Goal: Transaction & Acquisition: Book appointment/travel/reservation

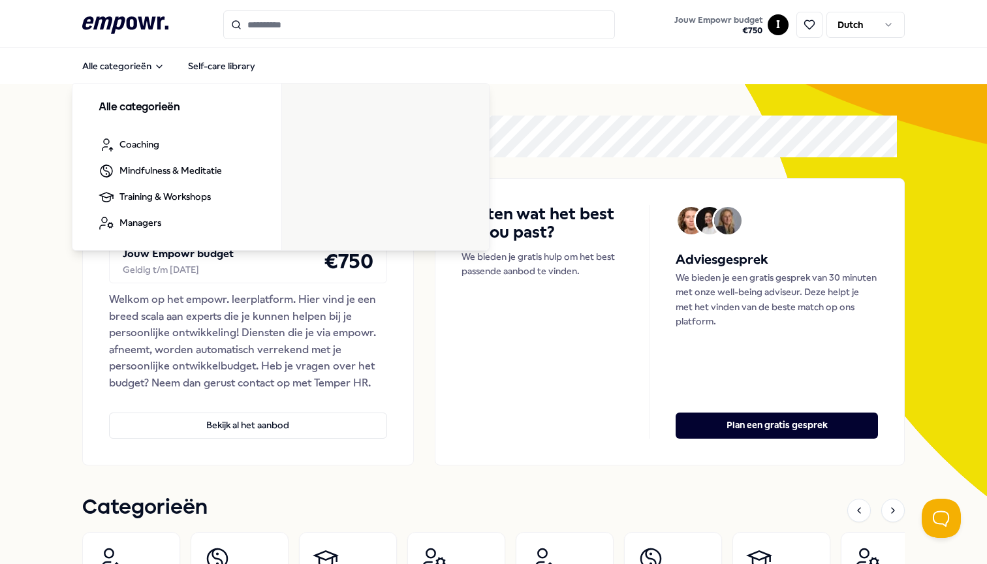
click at [121, 27] on icon at bounding box center [125, 24] width 86 height 17
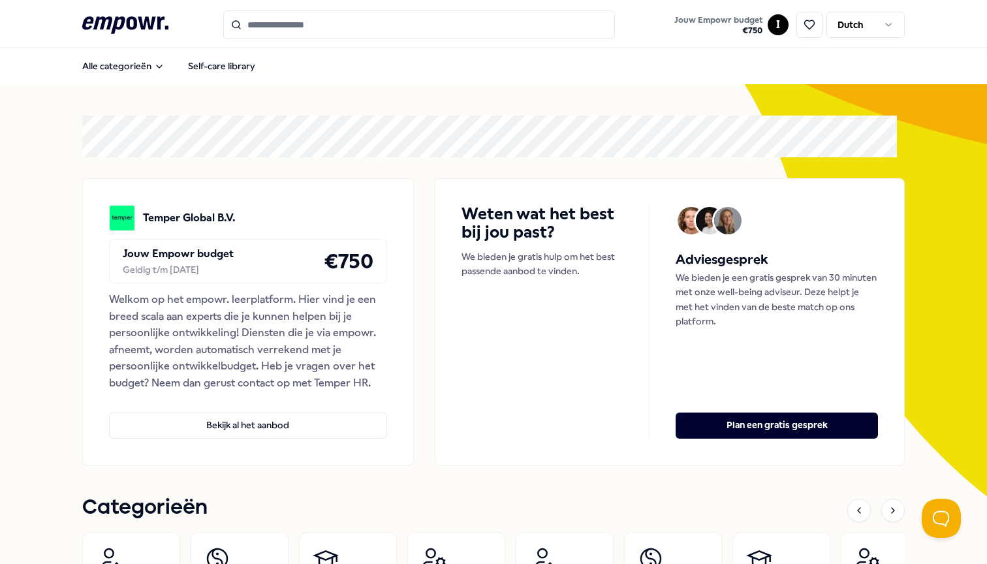
click at [141, 13] on icon ".empowr-logo_svg__cls-1{fill:#03032f}" at bounding box center [125, 25] width 86 height 24
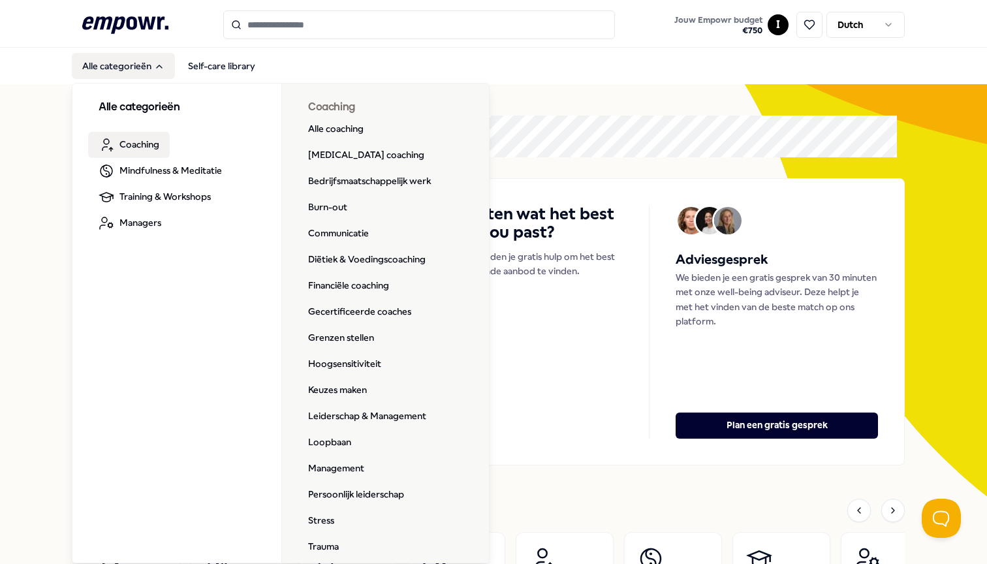
click at [152, 140] on span "Coaching" at bounding box center [139, 144] width 40 height 14
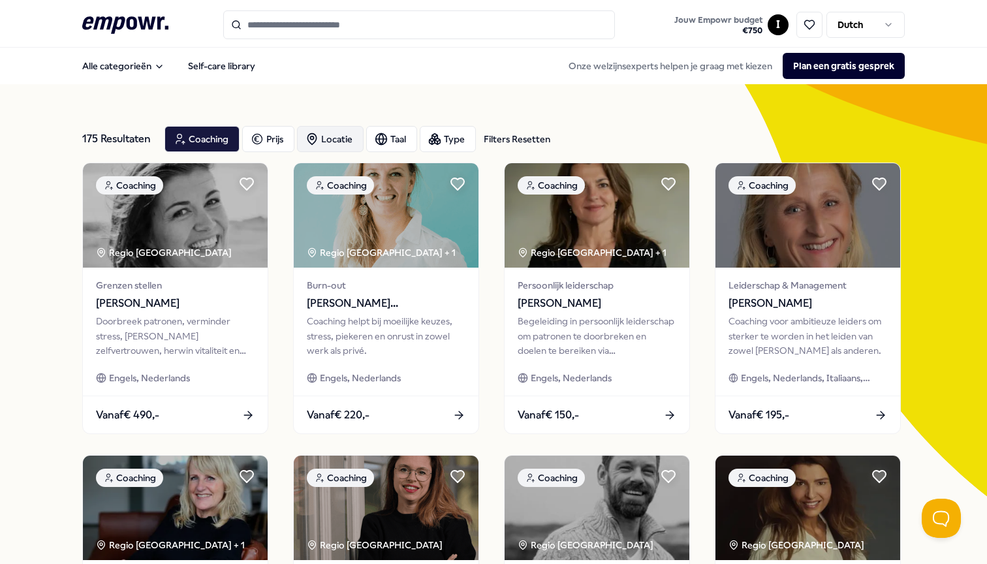
click at [338, 146] on div "Locatie" at bounding box center [330, 139] width 67 height 26
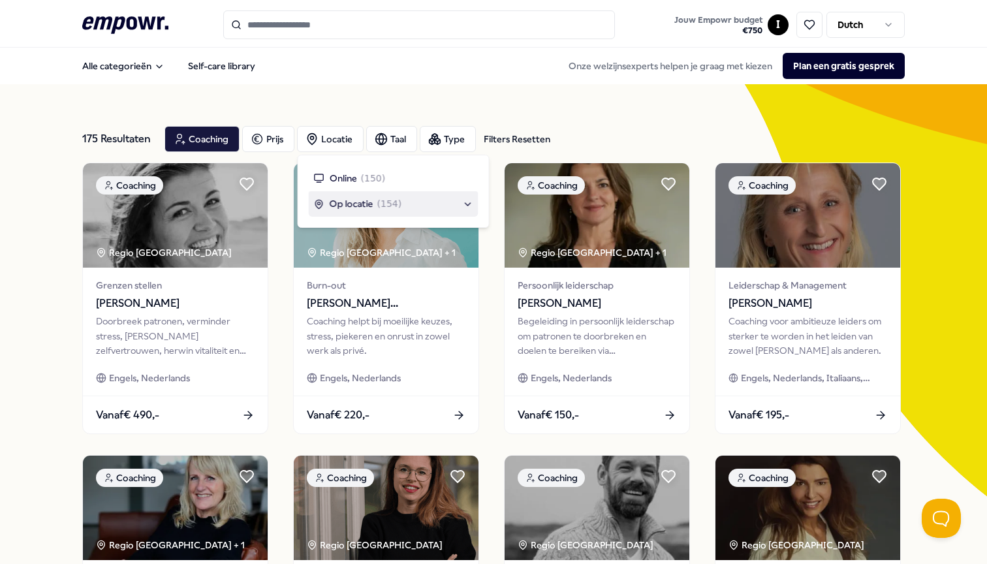
click at [361, 205] on span "Op locatie" at bounding box center [352, 204] width 44 height 14
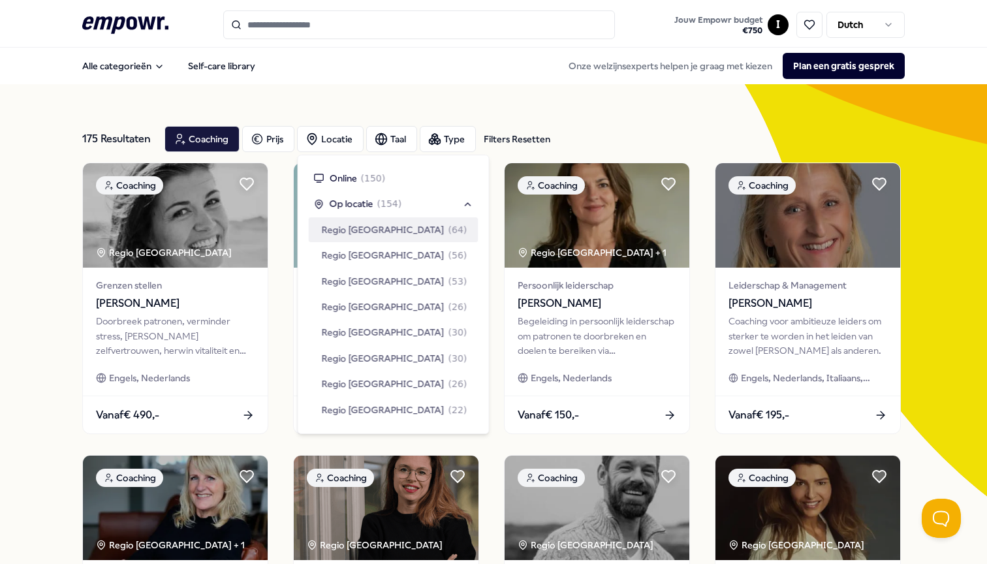
click at [361, 225] on span "Regio [GEOGRAPHIC_DATA]" at bounding box center [383, 230] width 123 height 14
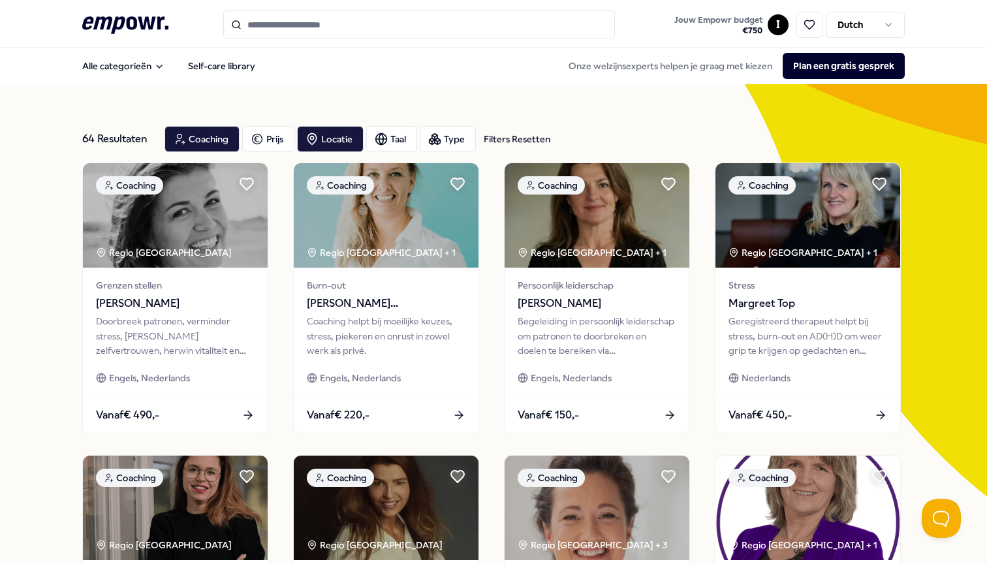
scroll to position [2, 0]
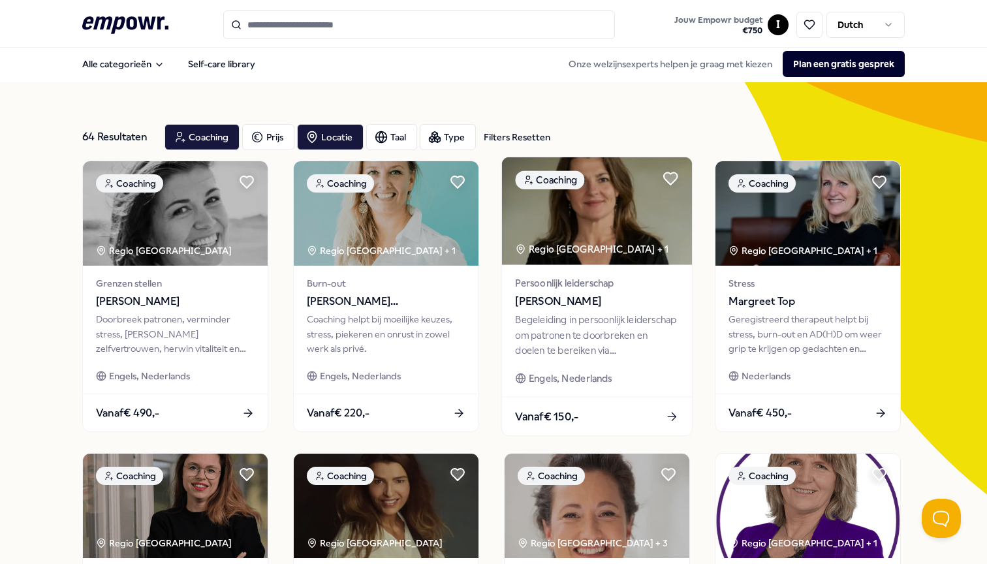
click at [548, 242] on div "Regio [GEOGRAPHIC_DATA] + 1" at bounding box center [591, 249] width 153 height 15
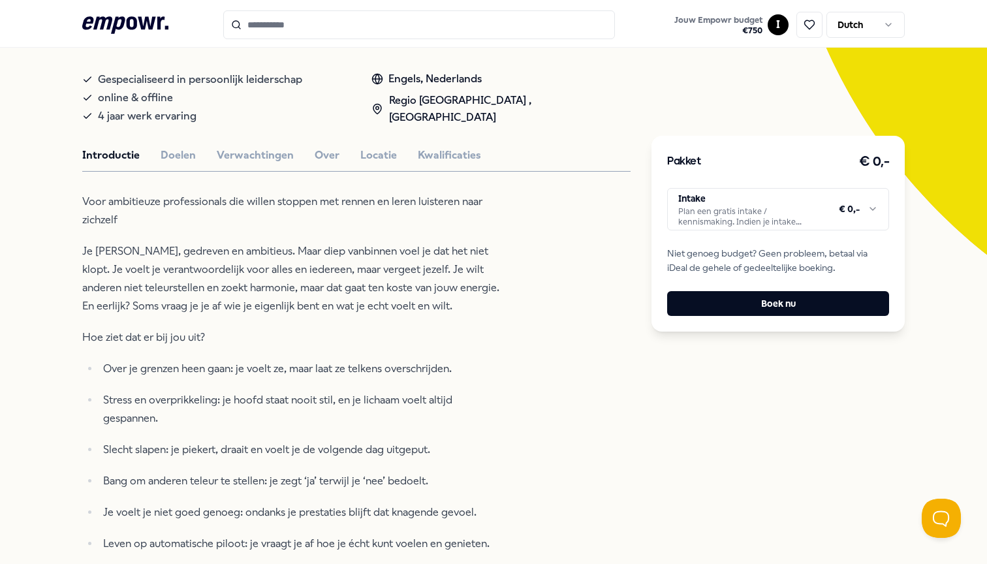
scroll to position [225, 0]
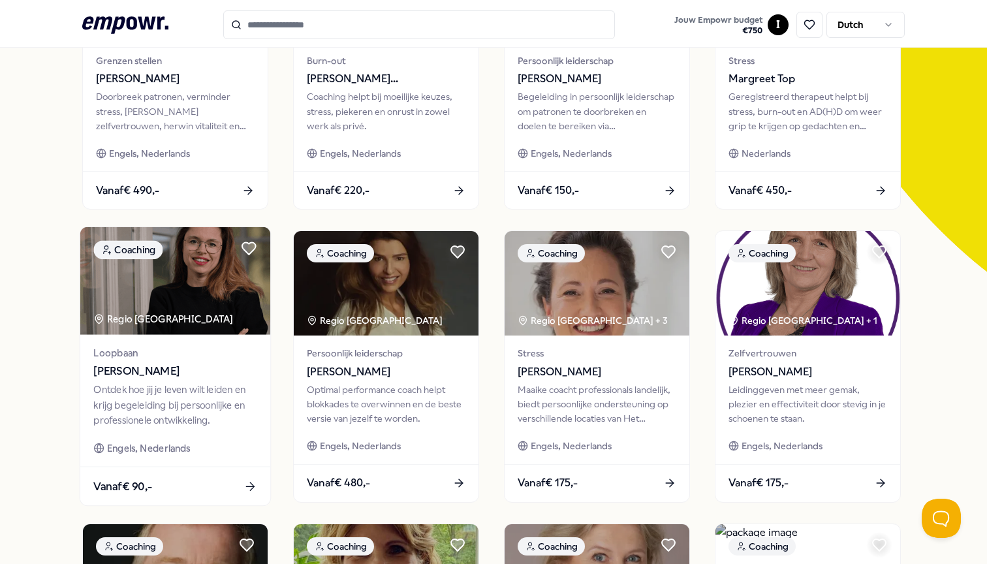
click at [139, 311] on img at bounding box center [175, 281] width 190 height 108
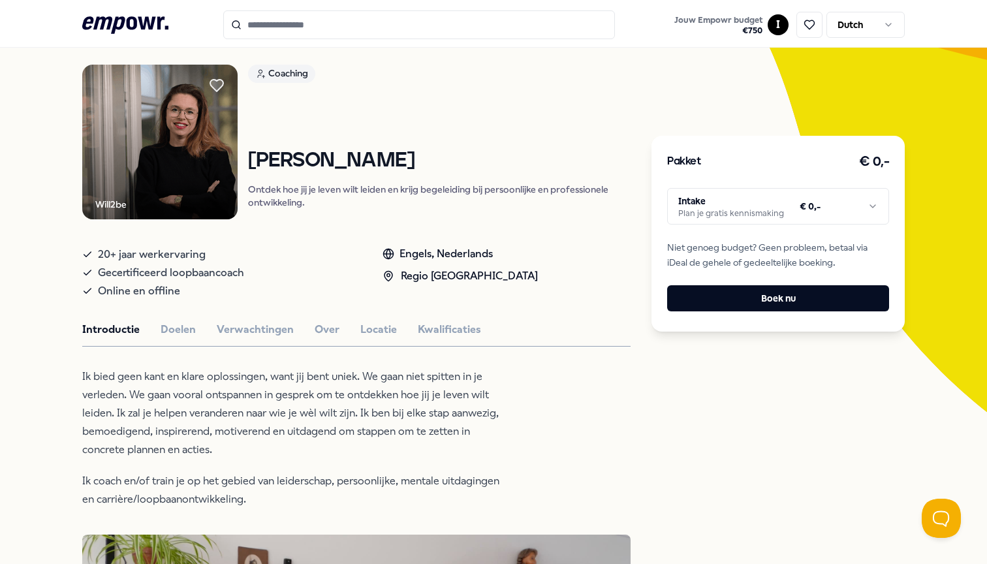
click at [773, 208] on html ".empowr-logo_svg__cls-1{fill:#03032f} Jouw Empowr budget € 750 I Dutch Alle cat…" at bounding box center [493, 282] width 987 height 564
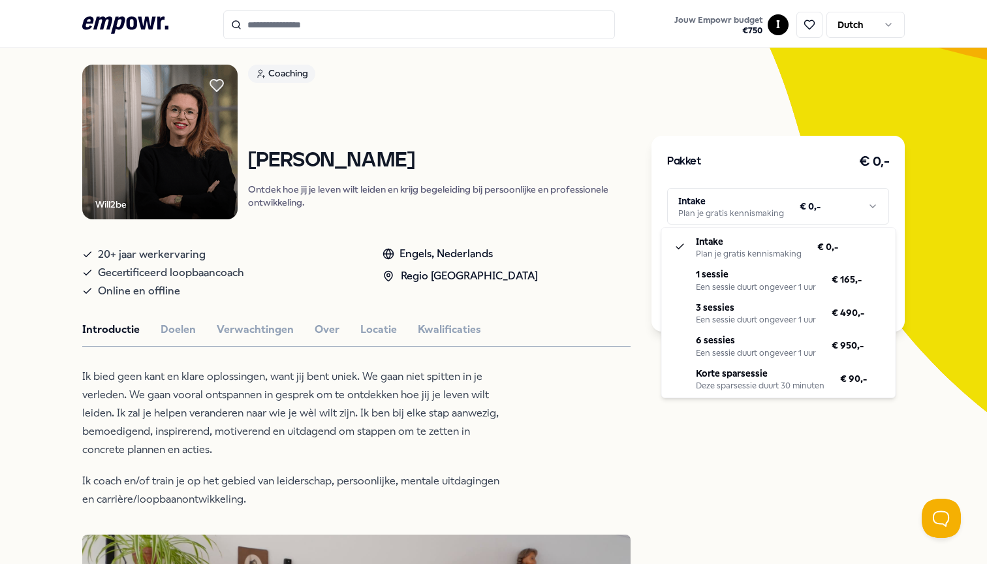
click at [51, 191] on html ".empowr-logo_svg__cls-1{fill:#03032f} Jouw Empowr budget € 750 I Dutch Alle cat…" at bounding box center [493, 282] width 987 height 564
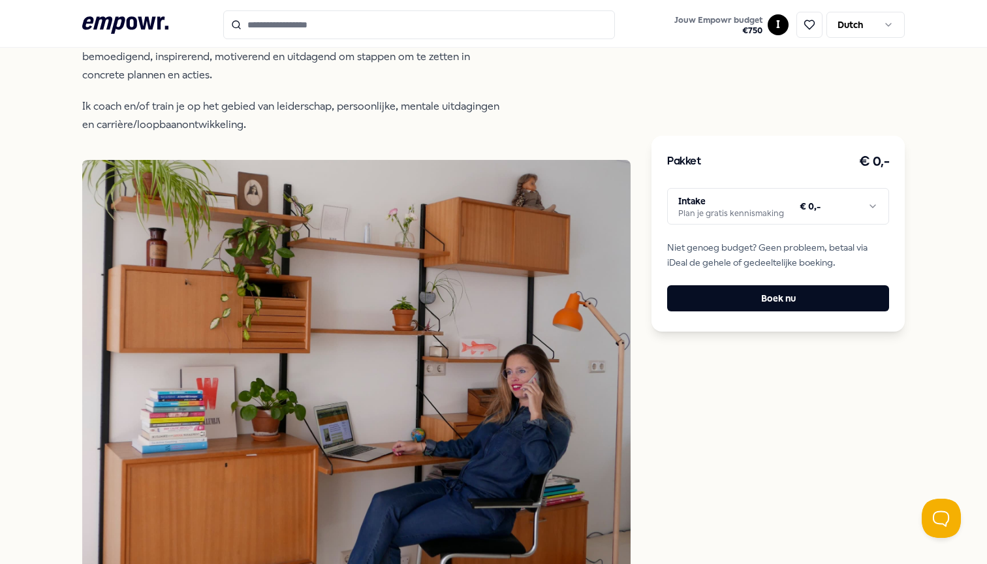
scroll to position [486, 0]
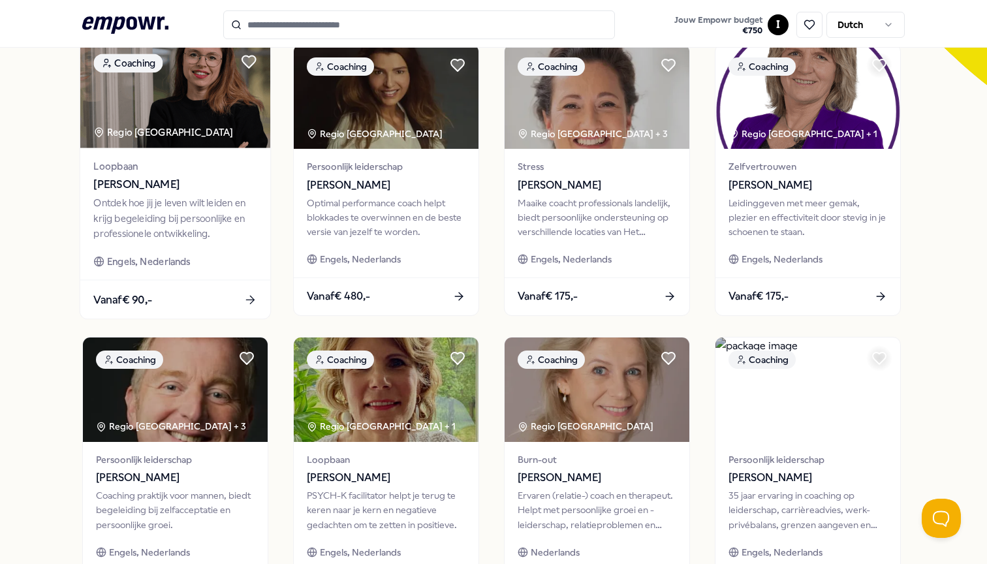
scroll to position [402, 0]
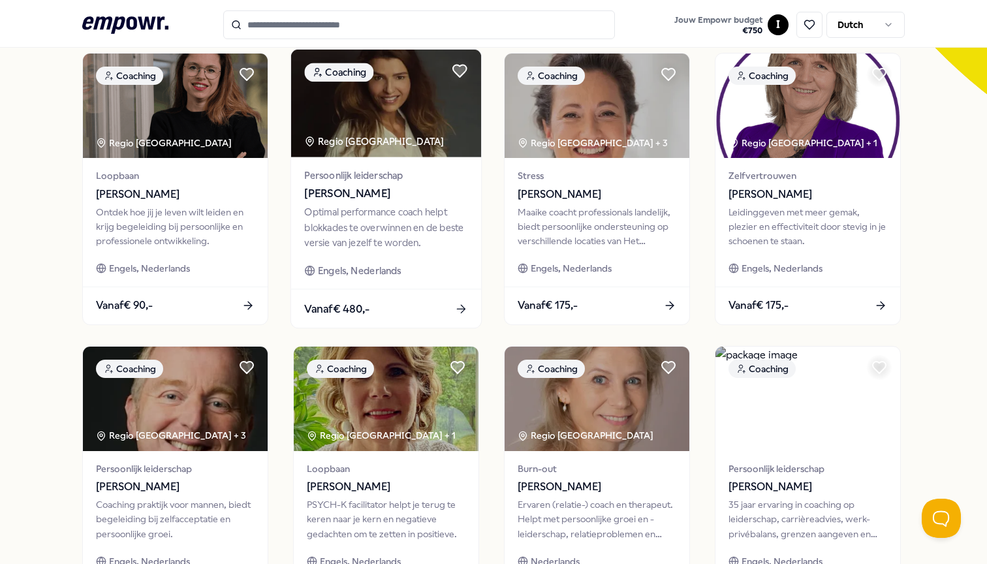
click at [414, 123] on img at bounding box center [386, 104] width 190 height 108
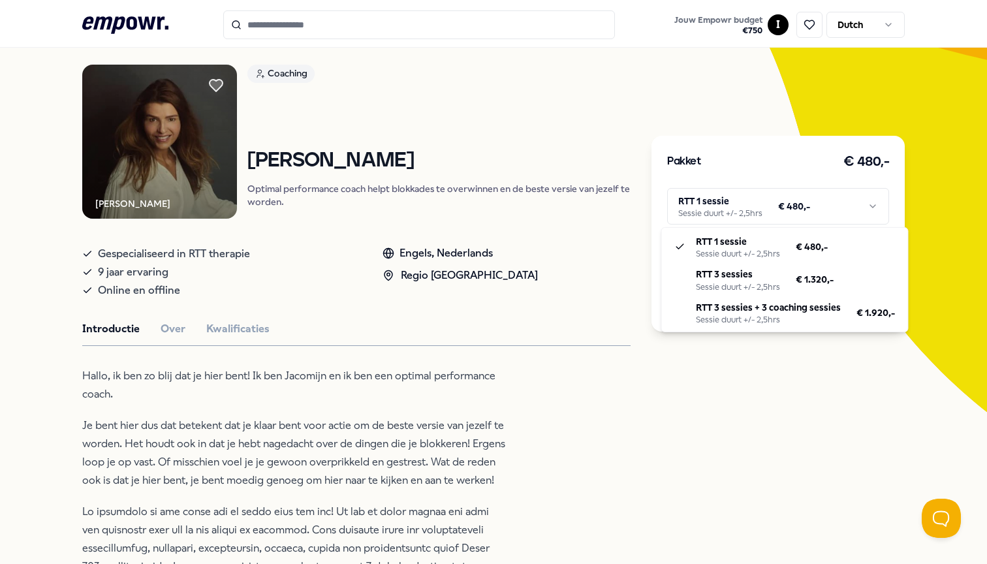
click at [694, 205] on html ".empowr-logo_svg__cls-1{fill:#03032f} Jouw Empowr budget € 750 I Dutch Alle cat…" at bounding box center [493, 282] width 987 height 564
click at [313, 397] on html ".empowr-logo_svg__cls-1{fill:#03032f} Jouw Empowr budget € 750 I Dutch Alle cat…" at bounding box center [493, 282] width 987 height 564
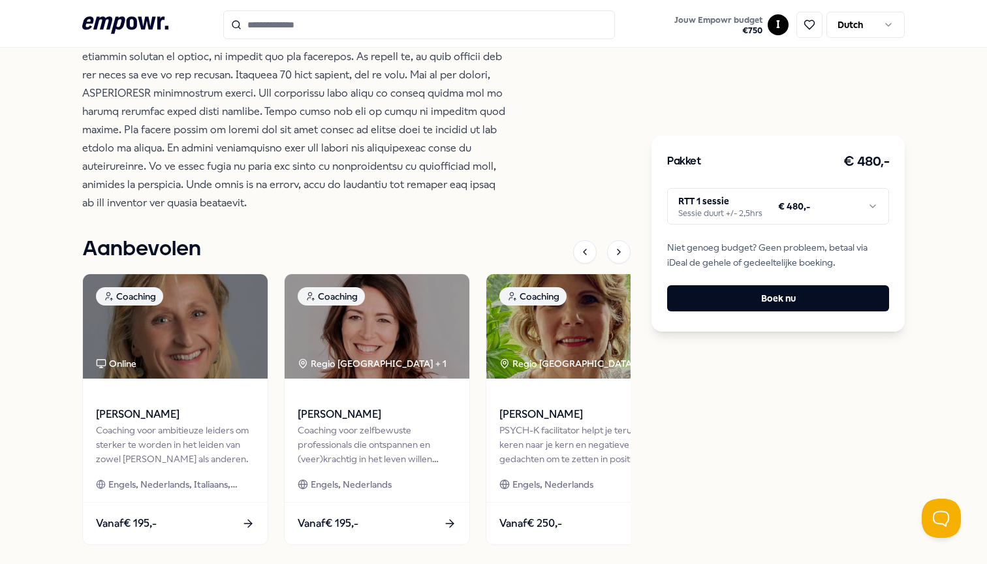
scroll to position [667, 0]
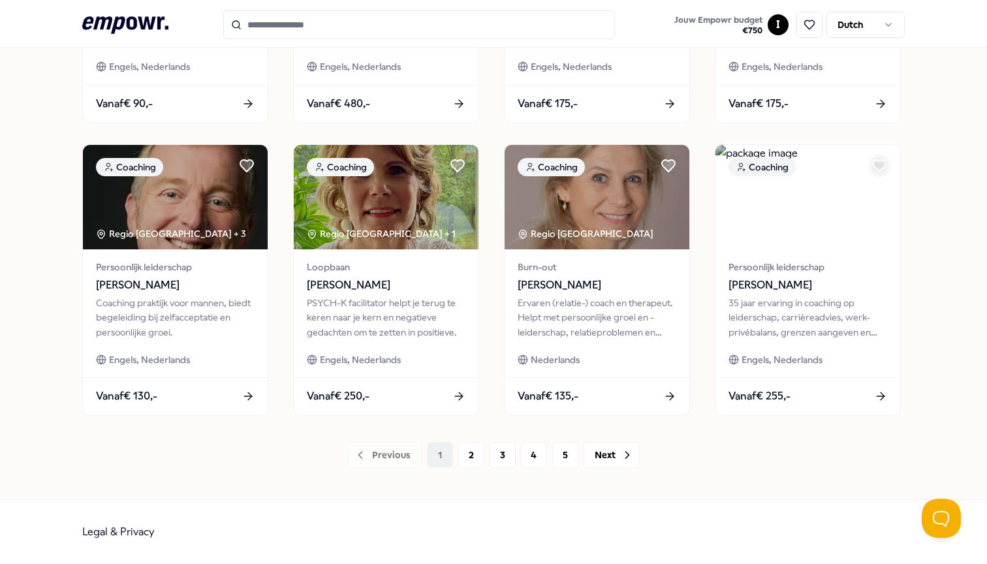
scroll to position [602, 0]
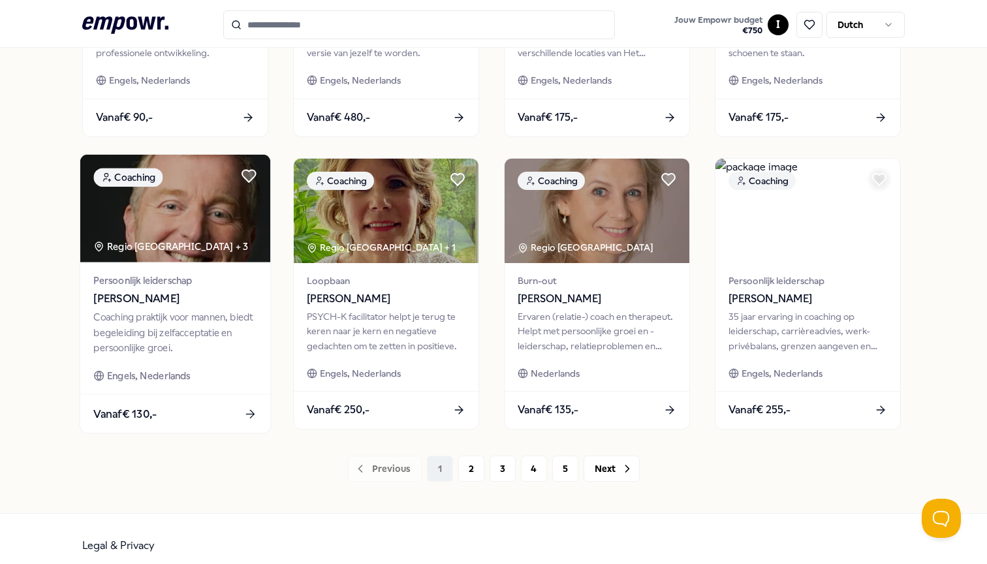
click at [165, 299] on span "[PERSON_NAME]" at bounding box center [174, 299] width 163 height 17
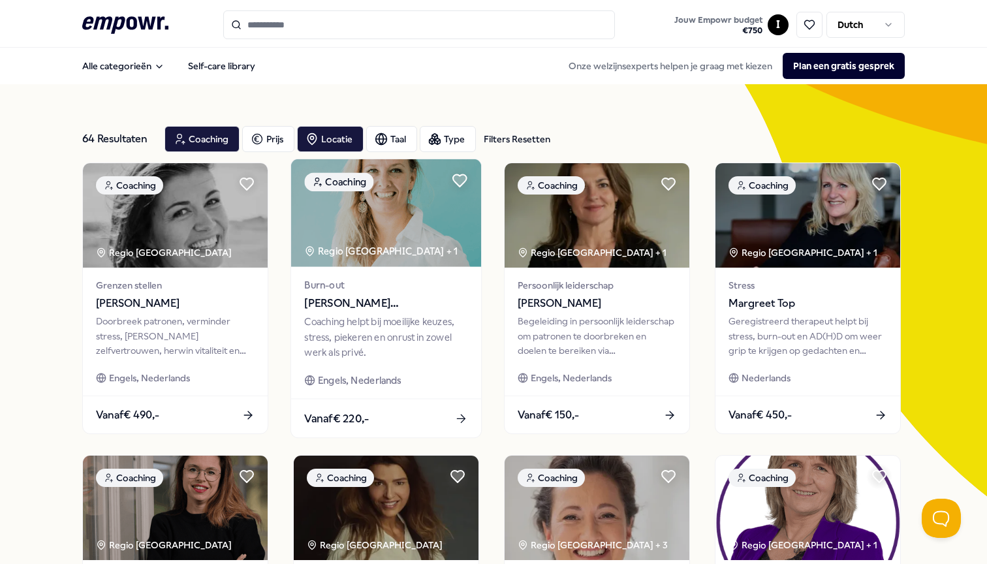
click at [441, 330] on div "Coaching helpt bij moeilijke keuzes, stress, piekeren en onrust in zowel werk a…" at bounding box center [385, 337] width 163 height 45
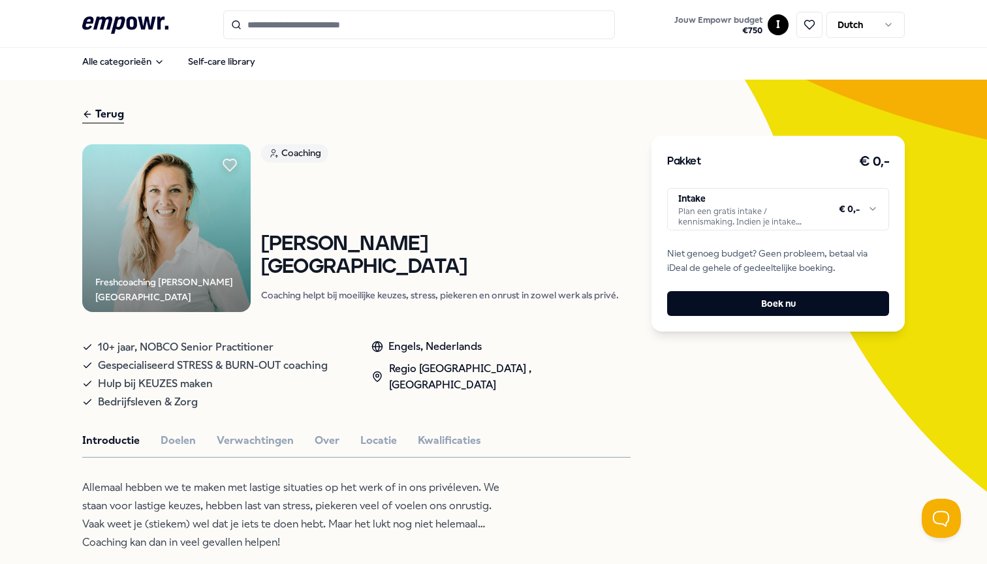
scroll to position [7, 0]
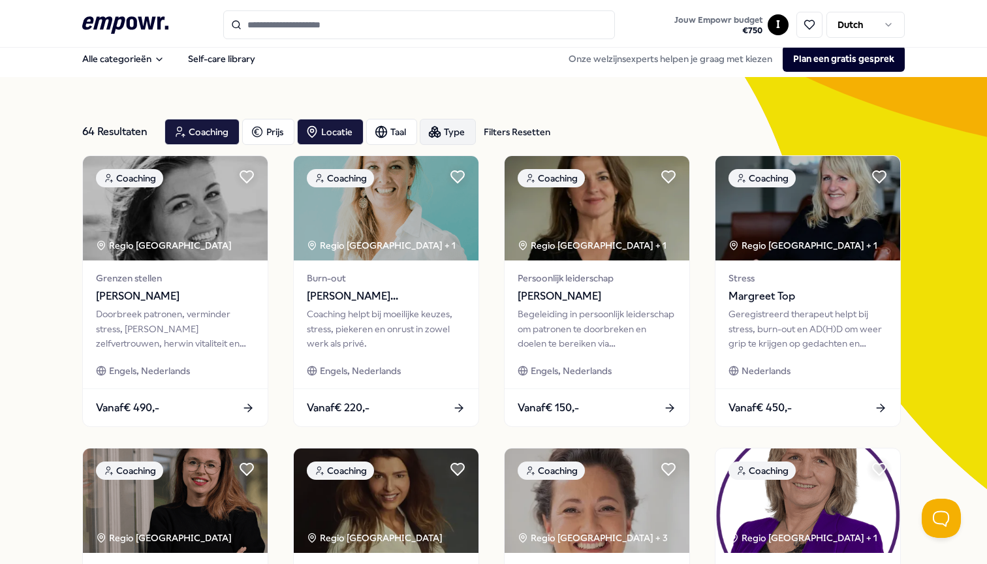
click at [463, 136] on div "Type" at bounding box center [448, 132] width 56 height 26
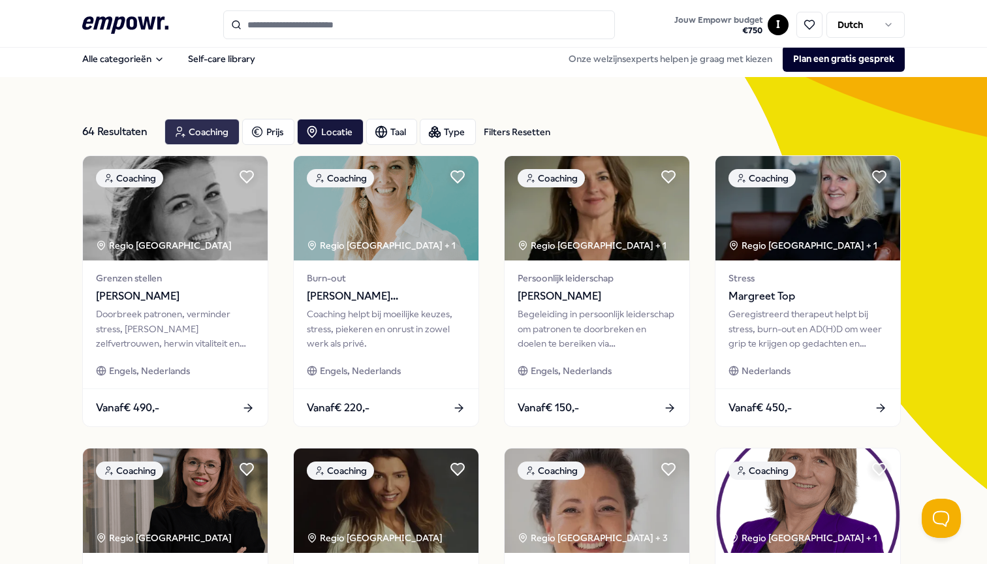
click at [203, 131] on div "Coaching" at bounding box center [202, 132] width 75 height 26
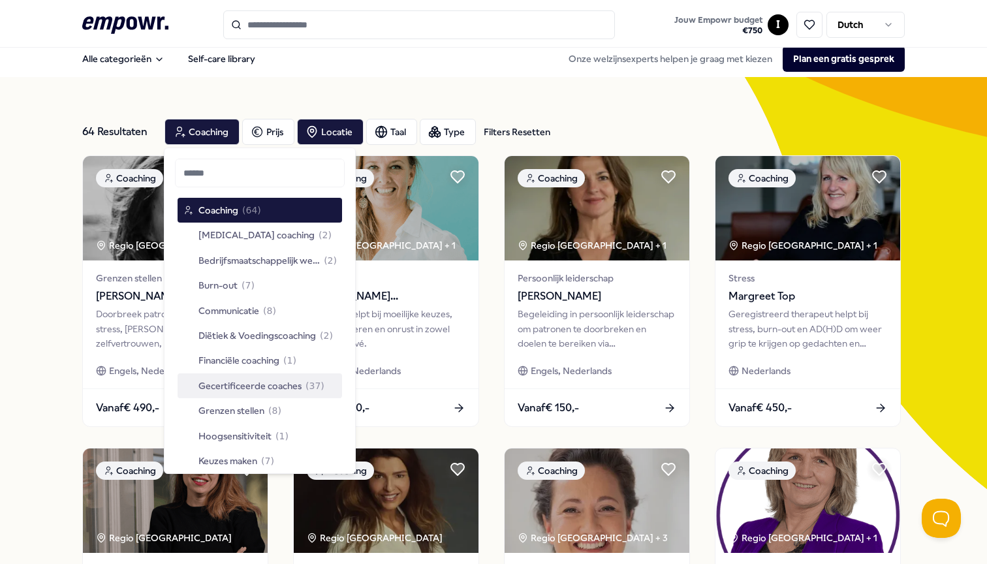
click at [272, 386] on span "Gecertificeerde coaches" at bounding box center [249, 386] width 103 height 14
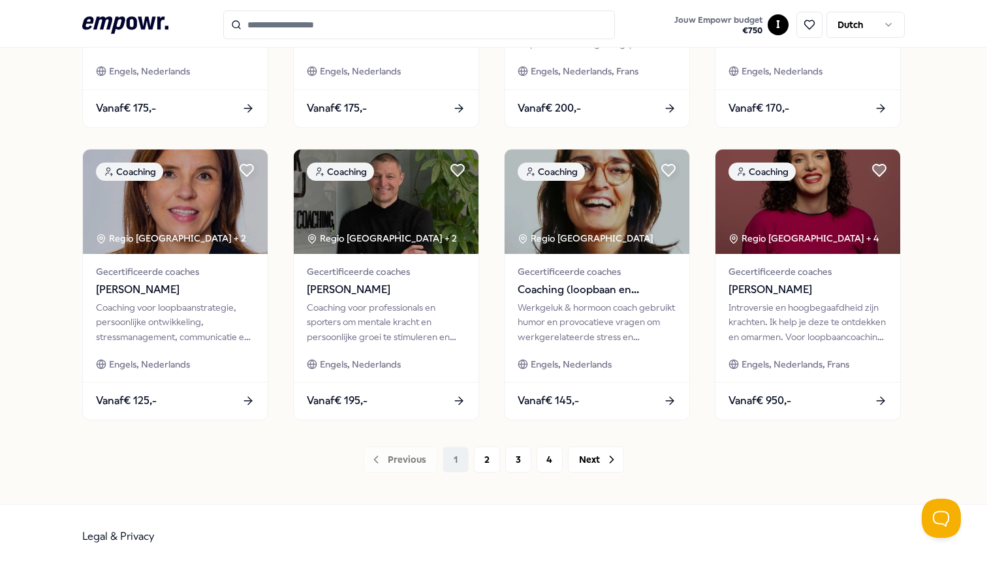
scroll to position [602, 0]
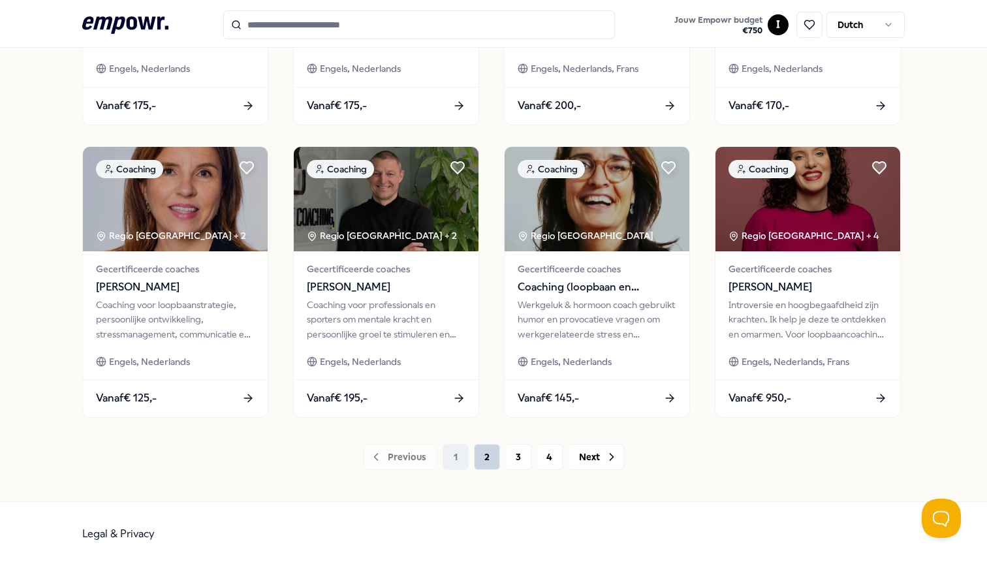
click at [474, 464] on button "2" at bounding box center [487, 457] width 26 height 26
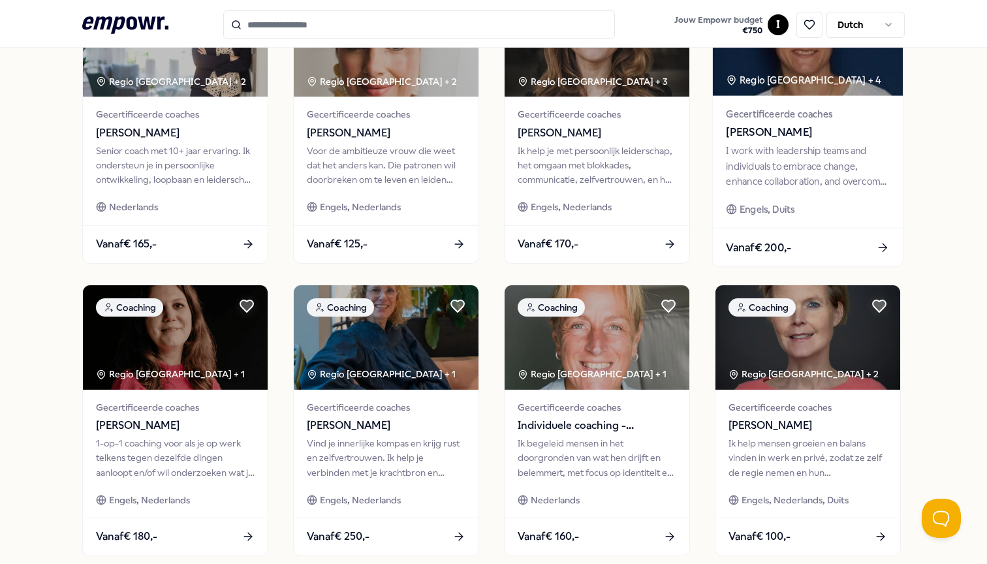
scroll to position [602, 0]
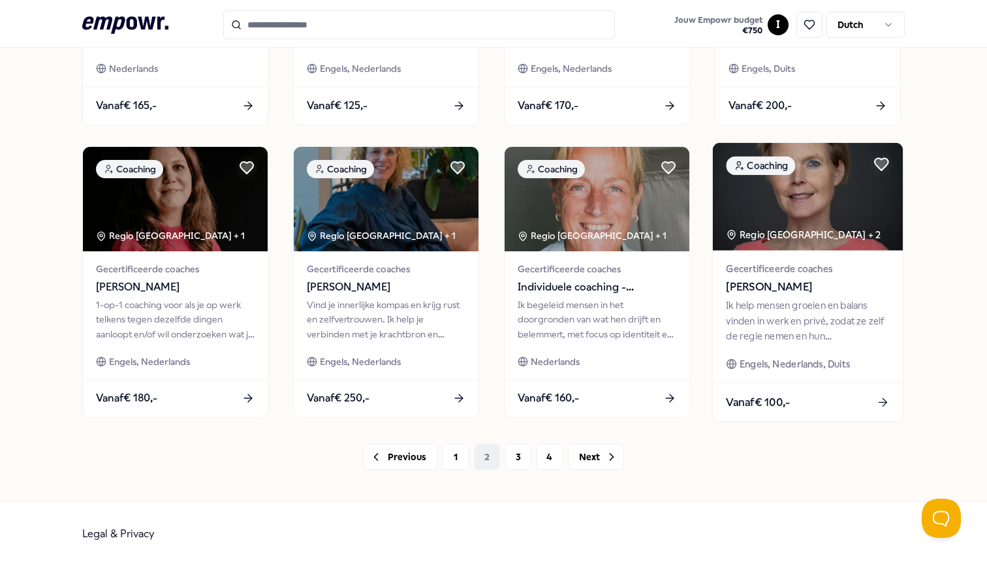
click at [518, 450] on button "3" at bounding box center [518, 457] width 26 height 26
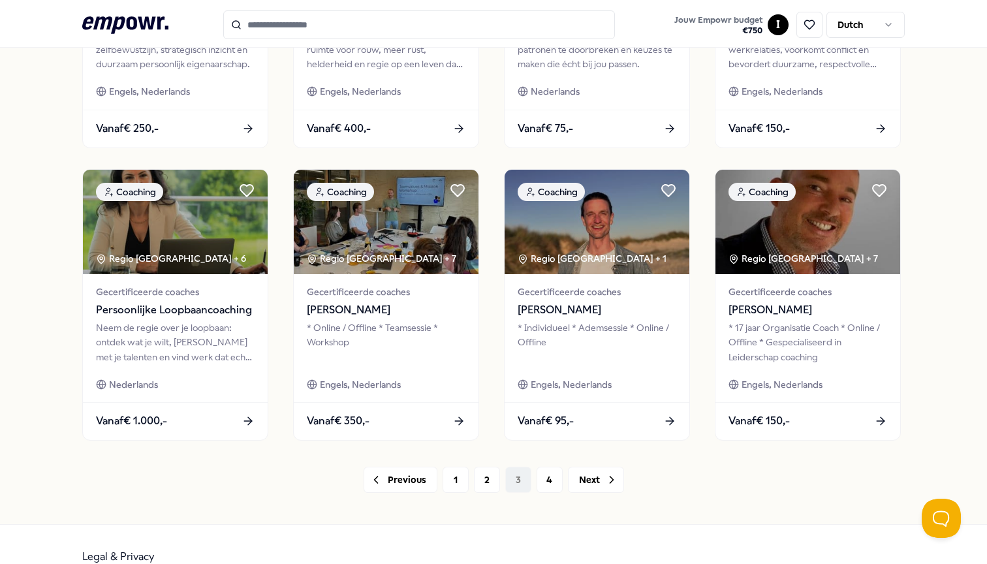
scroll to position [595, 0]
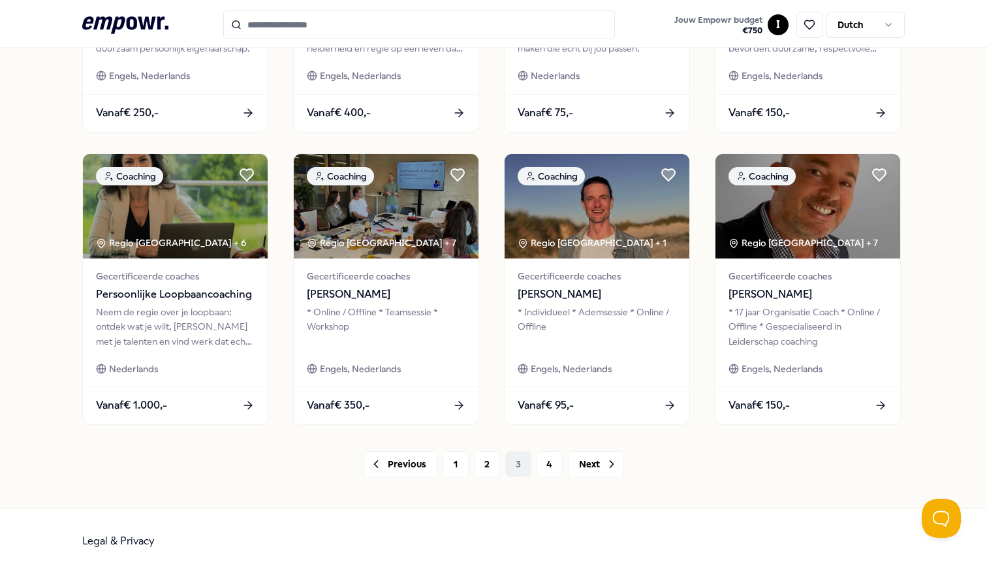
click at [556, 463] on button "4" at bounding box center [550, 464] width 26 height 26
click at [539, 469] on button "4" at bounding box center [550, 464] width 26 height 26
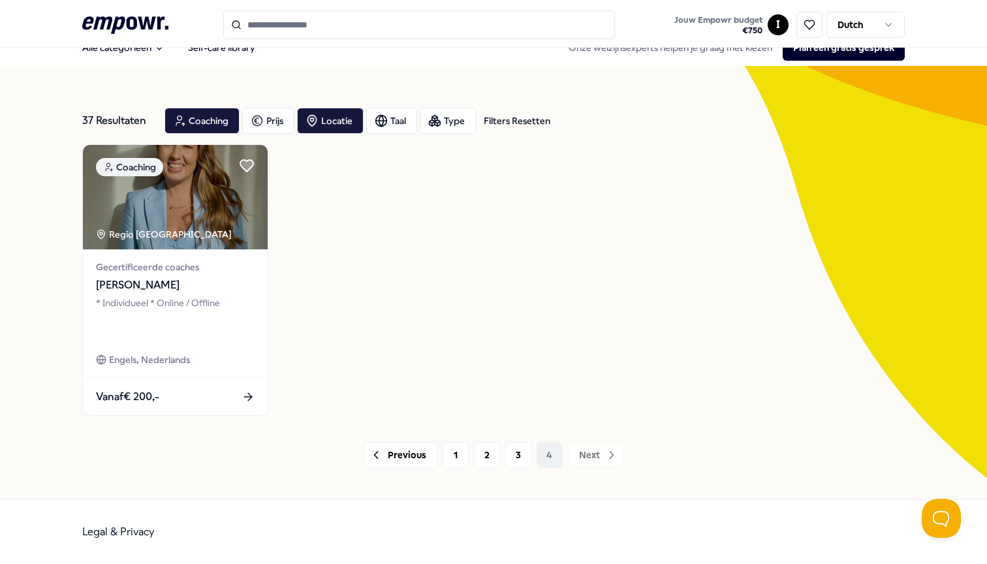
scroll to position [18, 0]
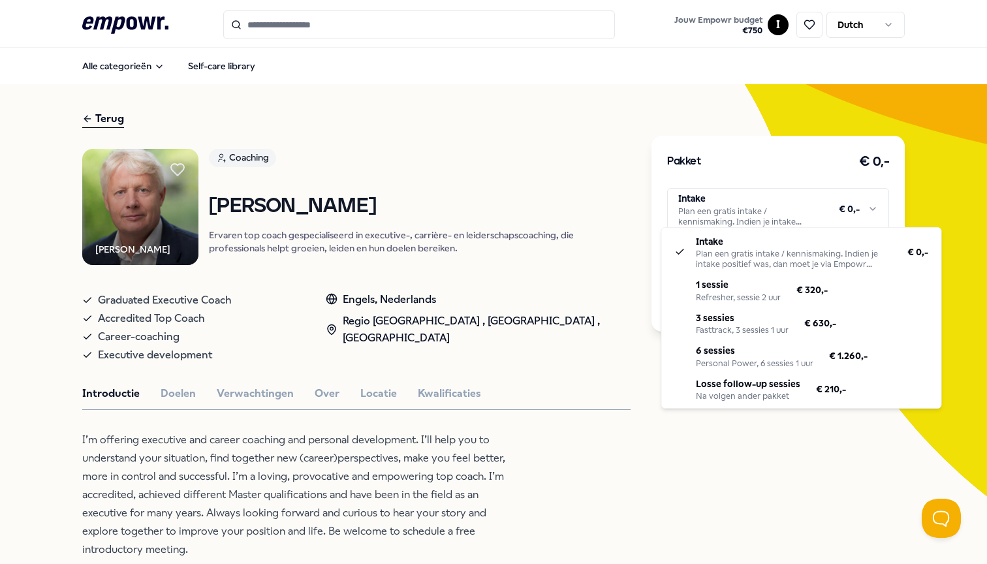
click at [754, 210] on html ".empowr-logo_svg__cls-1{fill:#03032f} Jouw Empowr budget € 750 I Dutch Alle cat…" at bounding box center [493, 282] width 987 height 564
click at [548, 385] on html ".empowr-logo_svg__cls-1{fill:#03032f} Jouw Empowr budget € 750 I Dutch Alle cat…" at bounding box center [493, 282] width 987 height 564
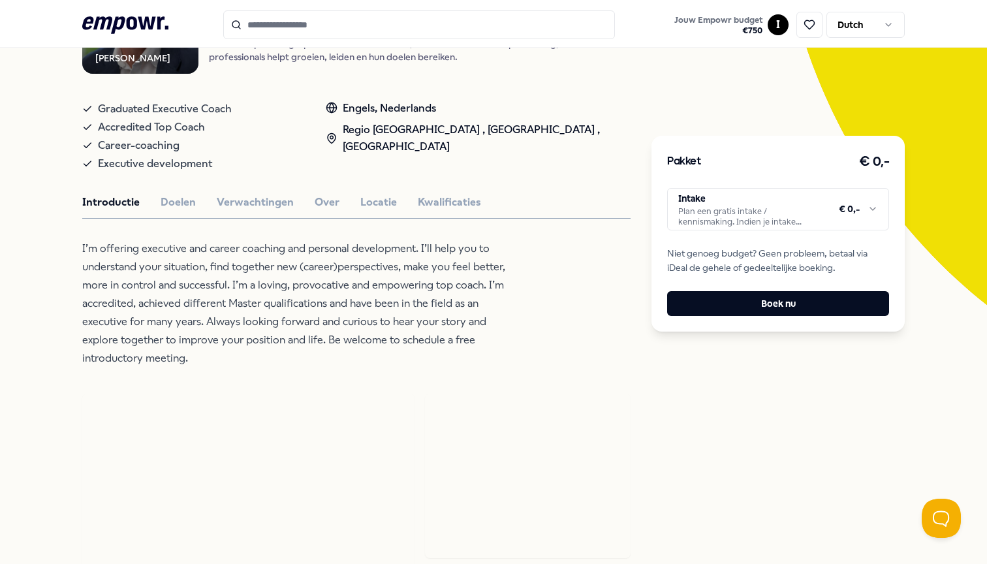
scroll to position [185, 0]
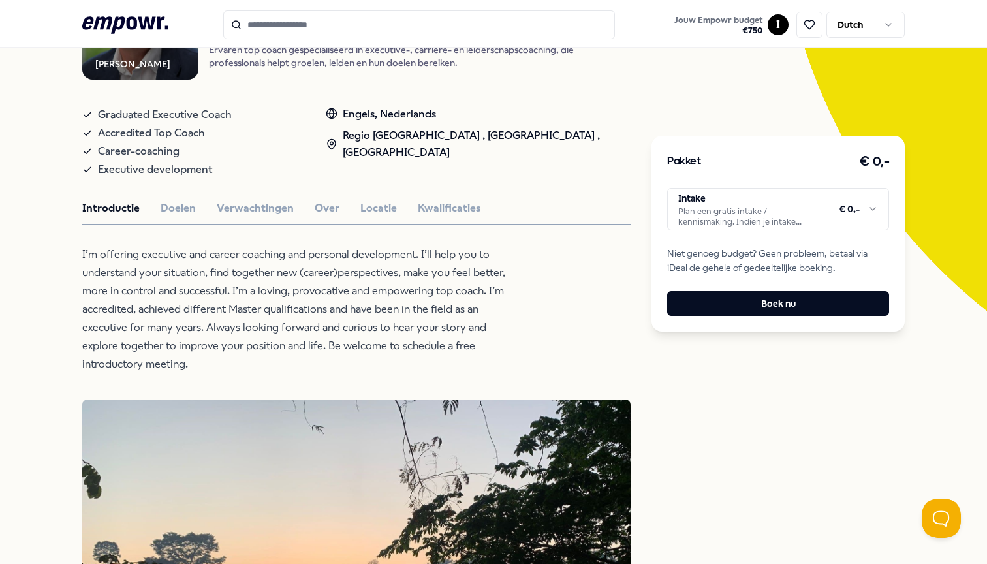
click at [742, 211] on html ".empowr-logo_svg__cls-1{fill:#03032f} Jouw Empowr budget € 750 I Dutch Alle cat…" at bounding box center [493, 282] width 987 height 564
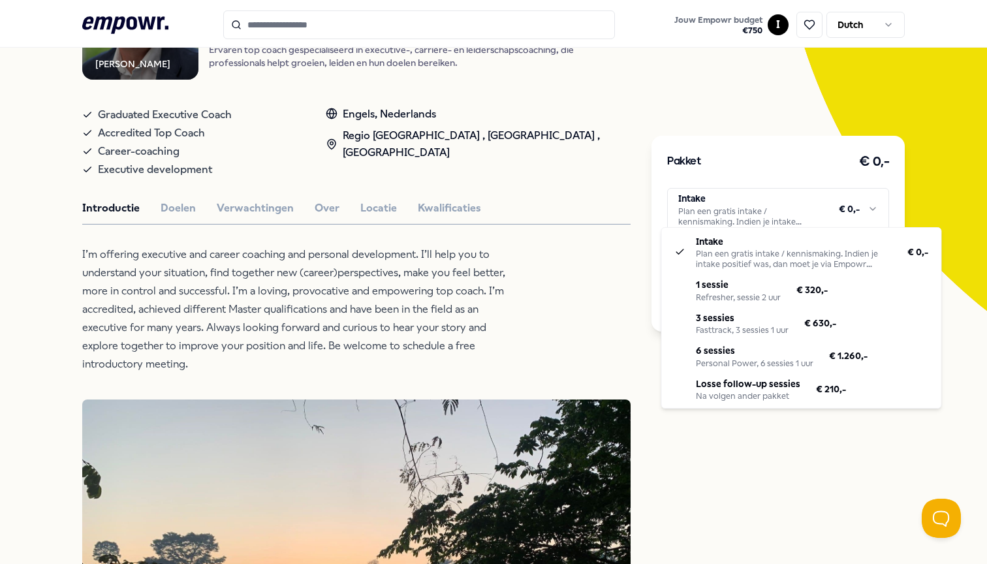
click at [617, 253] on html ".empowr-logo_svg__cls-1{fill:#03032f} Jouw Empowr budget € 750 I Dutch Alle cat…" at bounding box center [493, 282] width 987 height 564
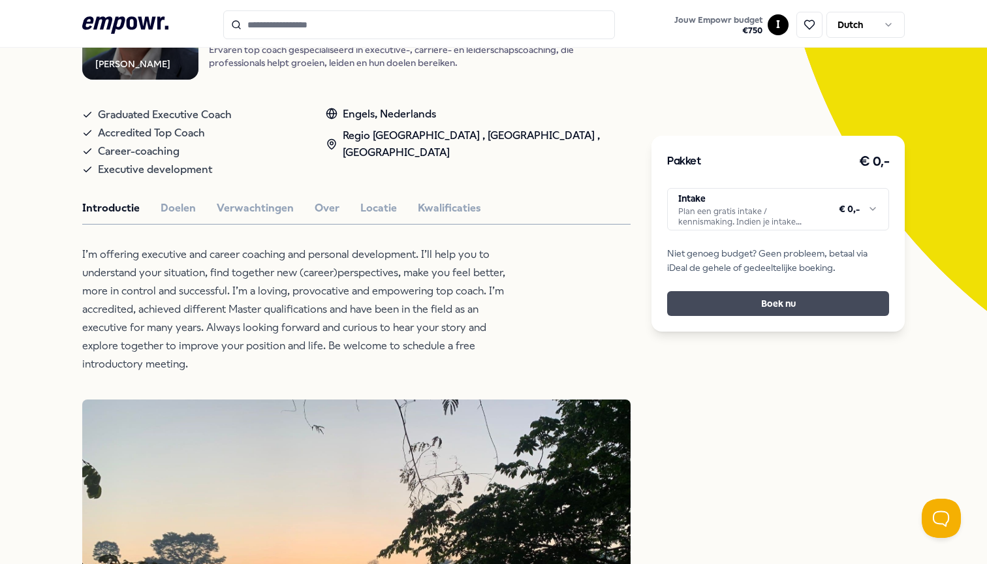
click at [755, 291] on button "Boek nu" at bounding box center [778, 303] width 222 height 25
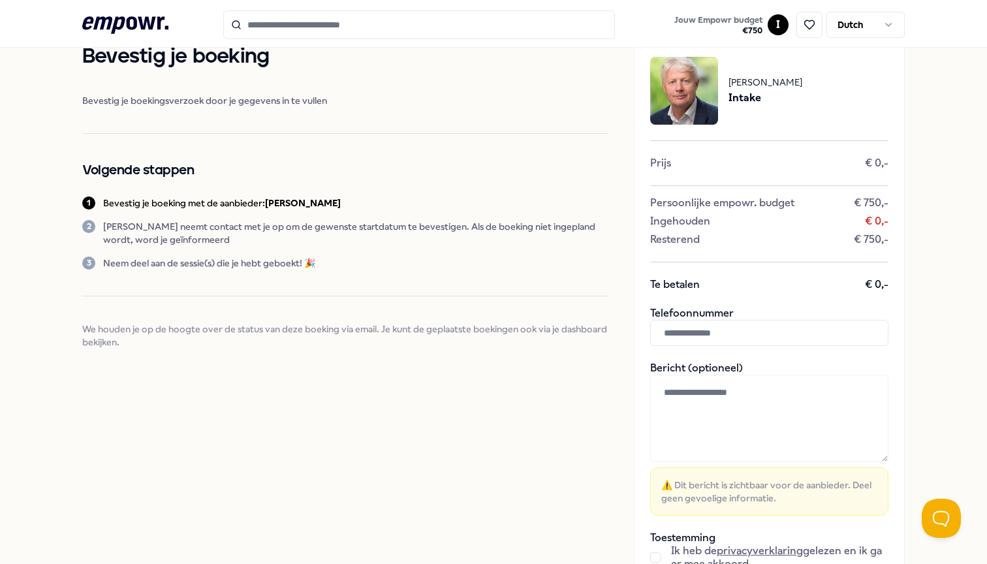
scroll to position [40, 0]
click at [735, 336] on input "text" at bounding box center [769, 332] width 238 height 26
type input "**********"
click at [717, 391] on textarea at bounding box center [769, 416] width 238 height 87
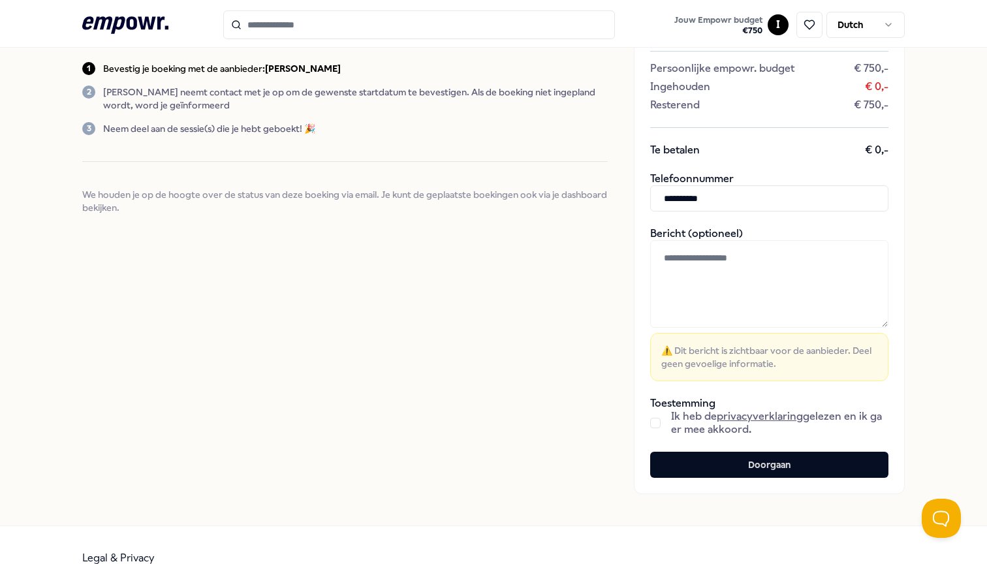
scroll to position [198, 0]
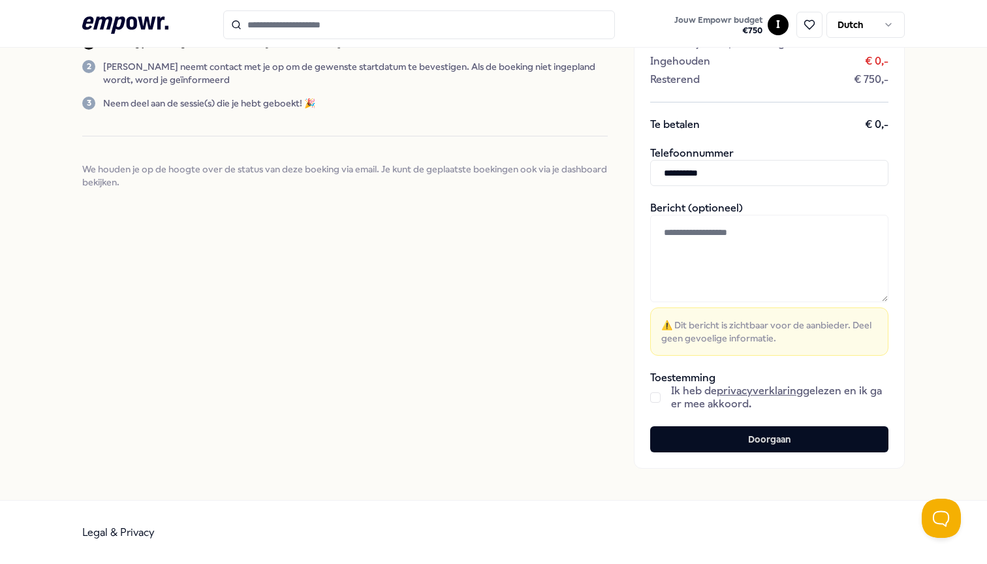
click at [650, 399] on button "button" at bounding box center [655, 397] width 10 height 10
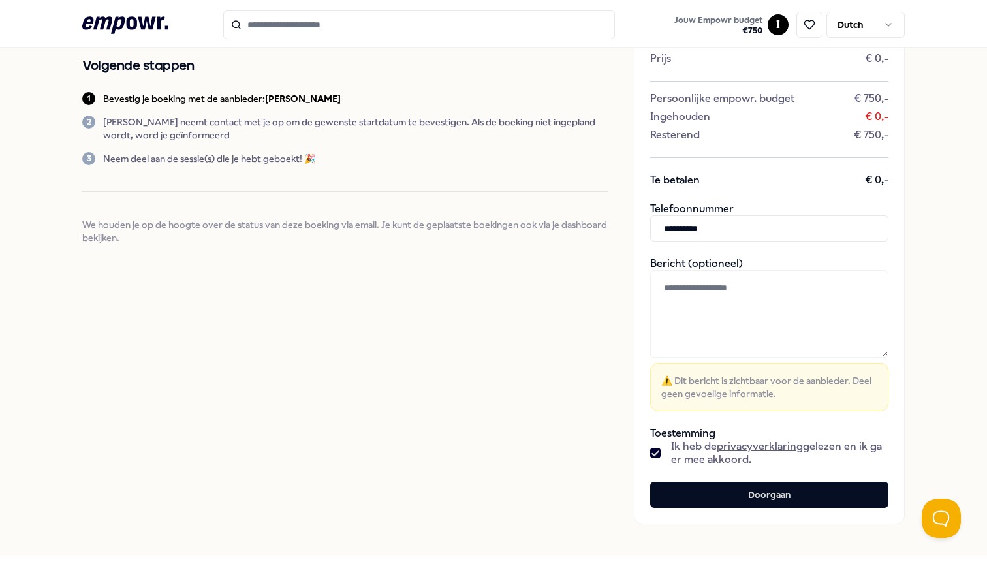
scroll to position [98, 0]
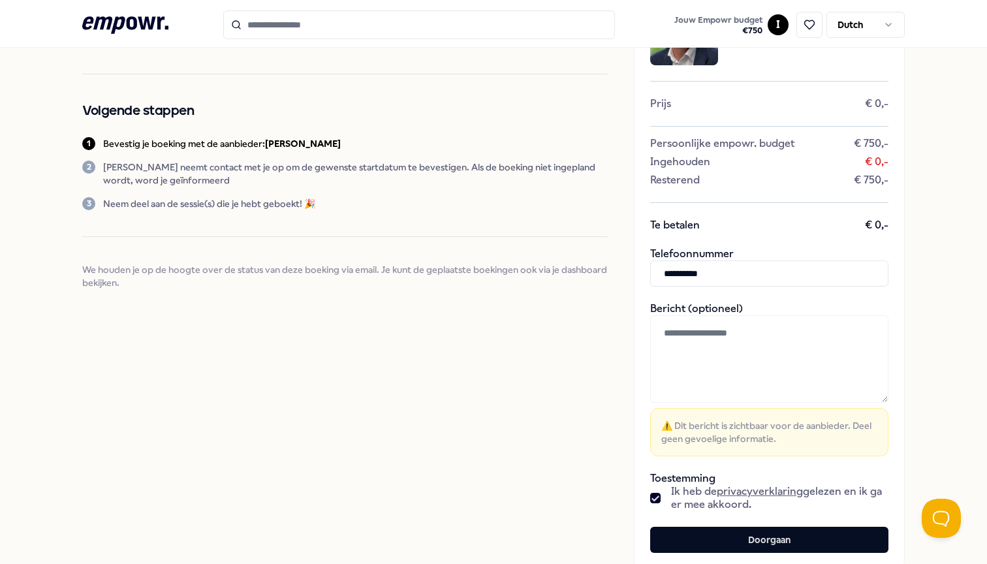
click at [704, 335] on textarea at bounding box center [769, 358] width 238 height 87
paste textarea "**********"
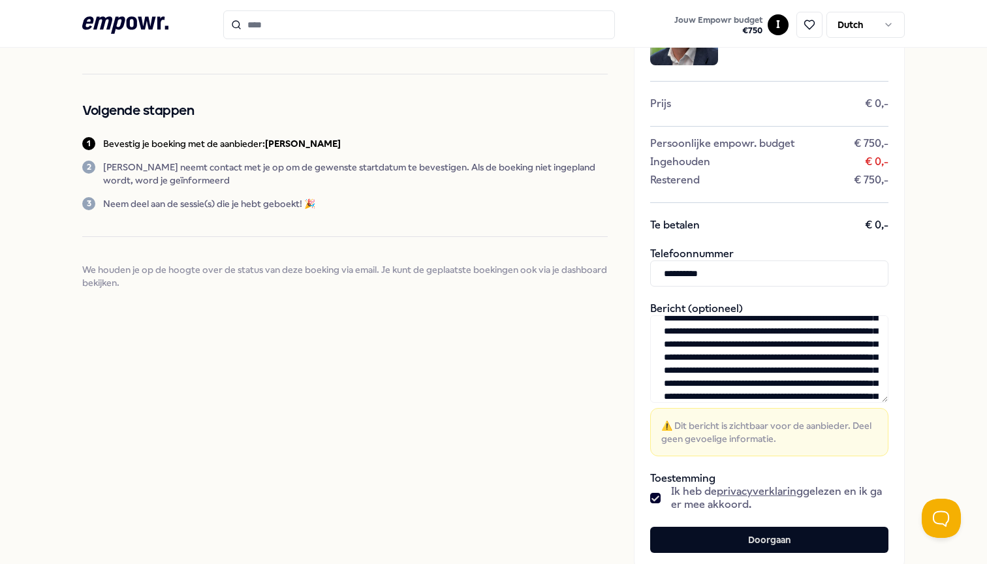
scroll to position [0, 0]
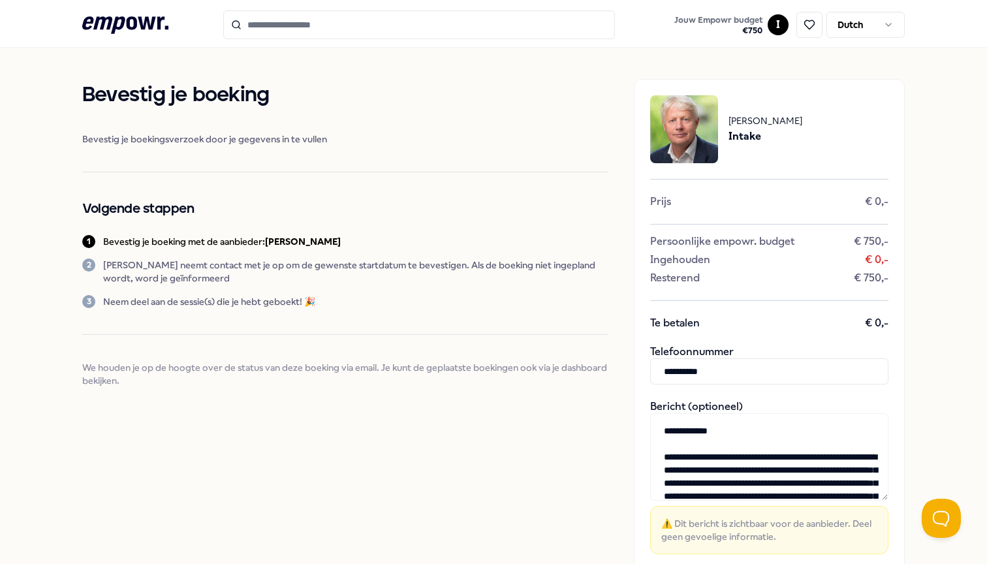
drag, startPoint x: 713, startPoint y: 430, endPoint x: 682, endPoint y: 426, distance: 31.5
click at [682, 426] on textarea at bounding box center [769, 456] width 238 height 87
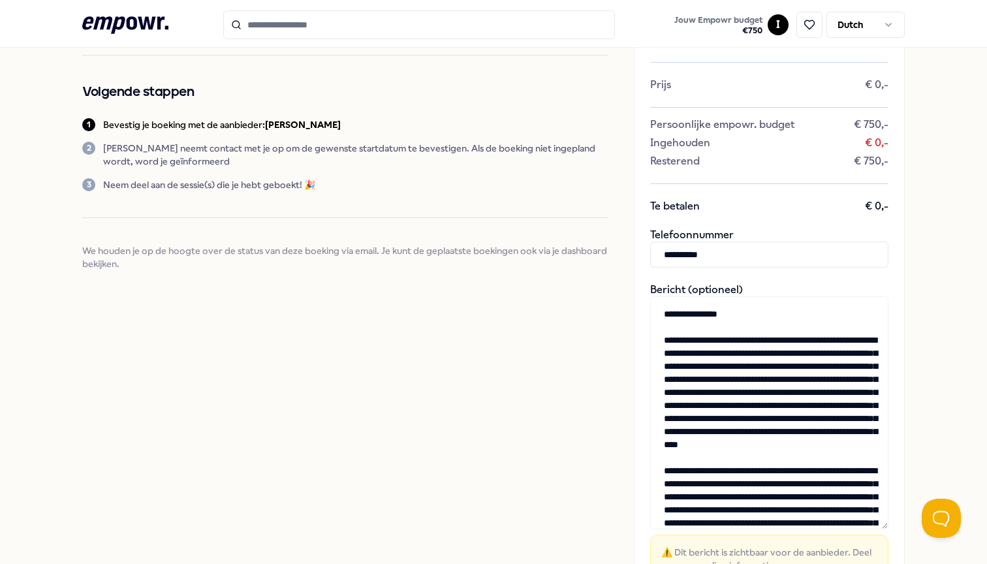
click at [888, 527] on div "**********" at bounding box center [769, 329] width 271 height 734
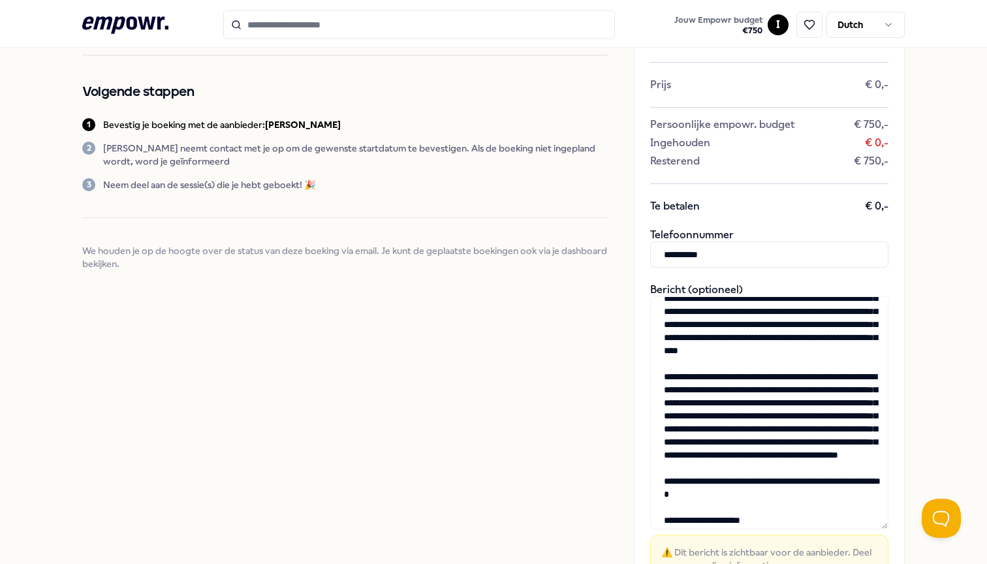
scroll to position [108, 0]
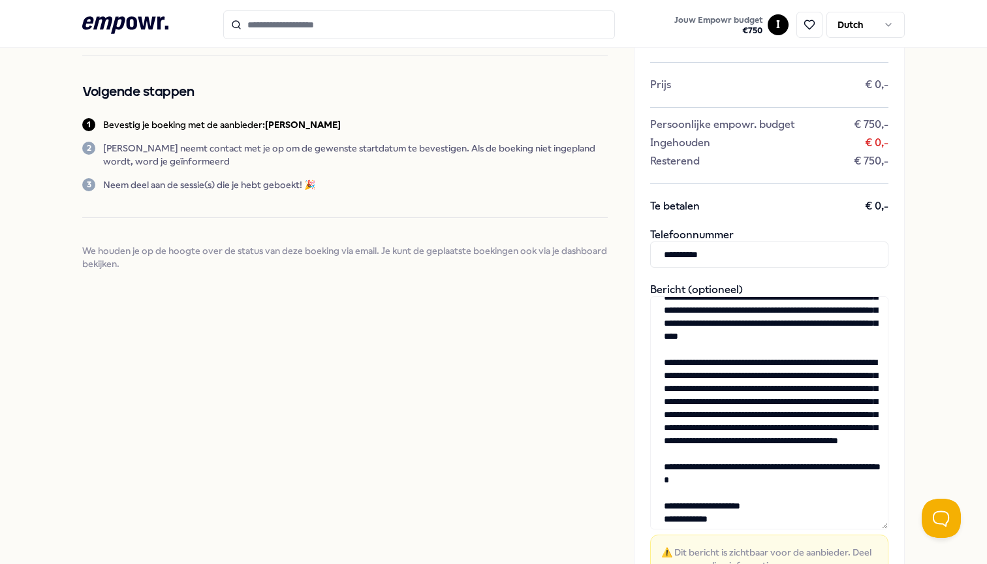
drag, startPoint x: 699, startPoint y: 415, endPoint x: 741, endPoint y: 422, distance: 42.4
click at [741, 422] on textarea at bounding box center [769, 412] width 238 height 233
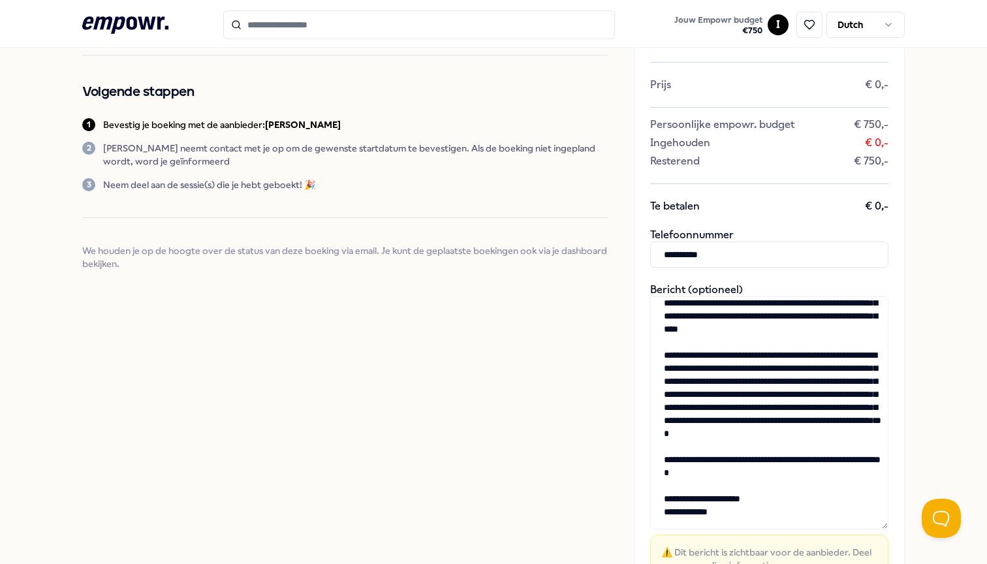
scroll to position [127, 0]
click at [728, 431] on textarea at bounding box center [769, 412] width 238 height 233
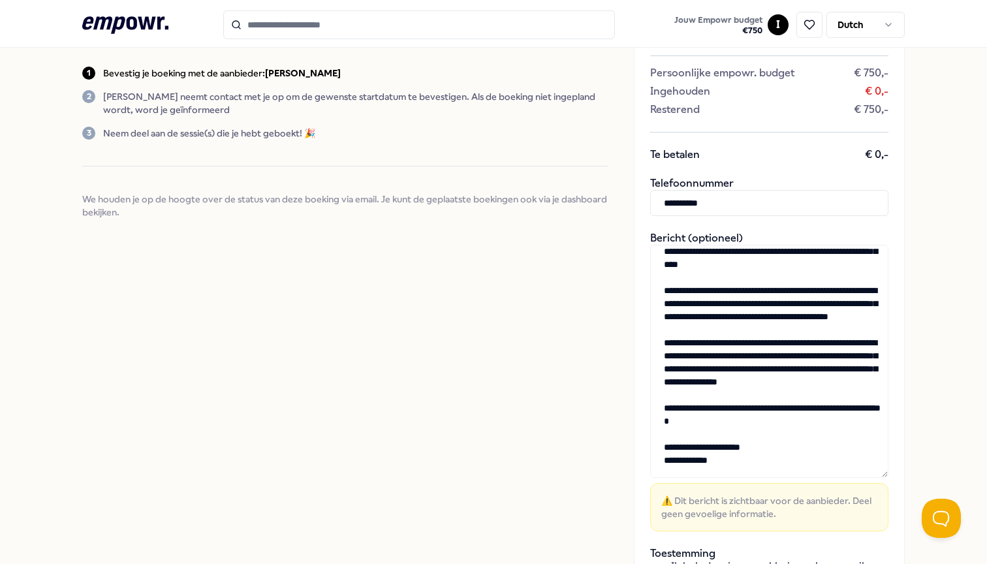
scroll to position [189, 0]
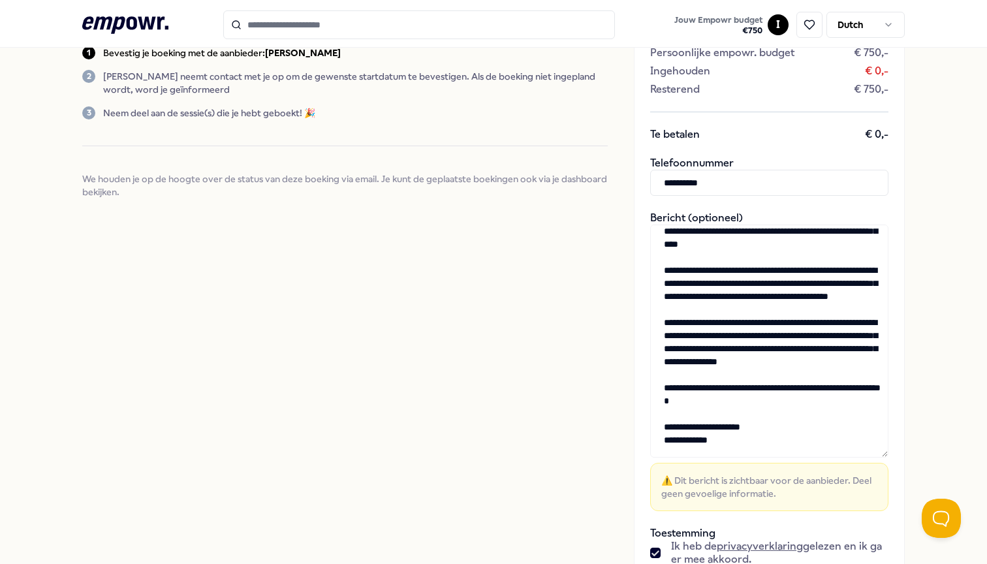
click at [724, 438] on textarea at bounding box center [769, 341] width 238 height 233
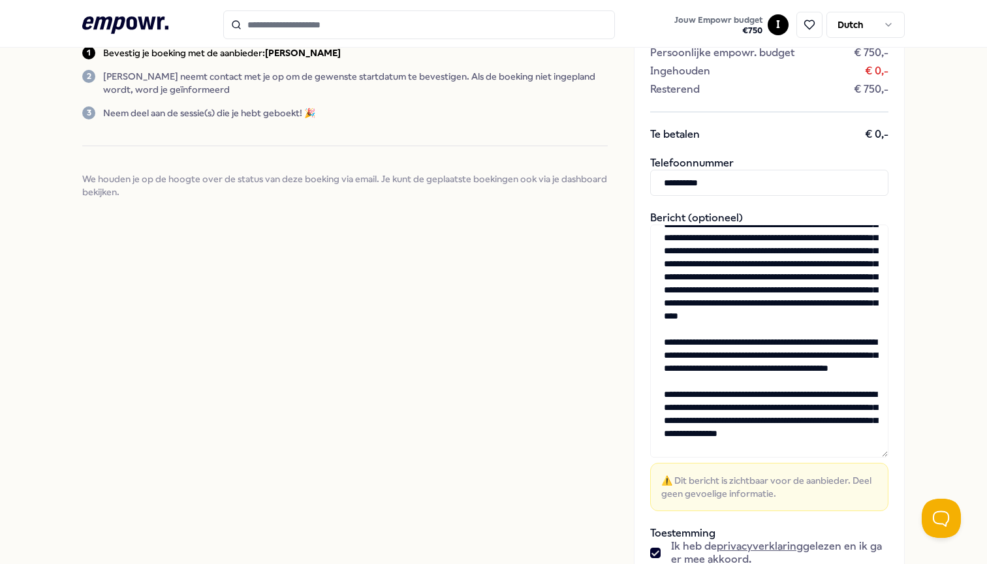
scroll to position [0, 0]
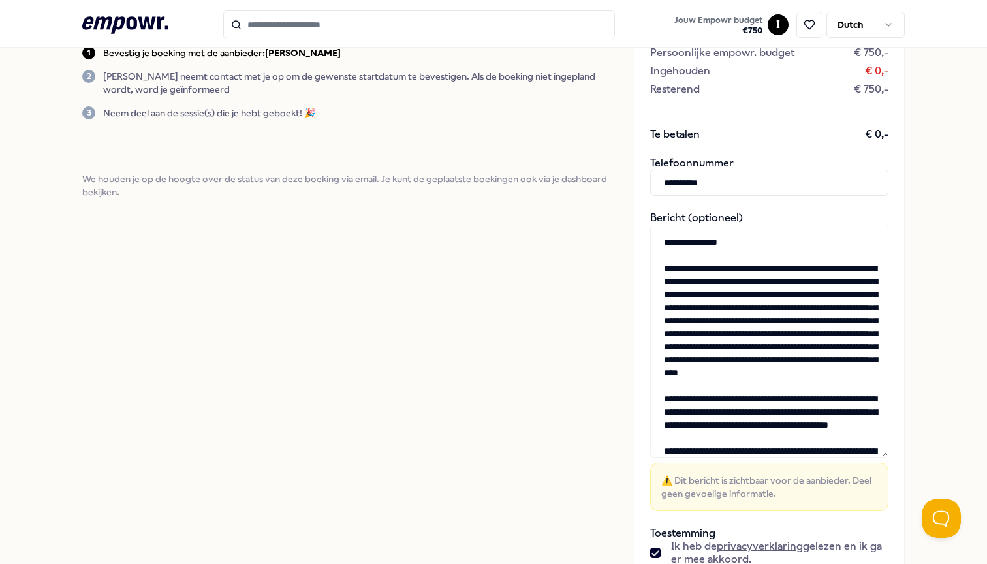
drag, startPoint x: 724, startPoint y: 439, endPoint x: 637, endPoint y: 211, distance: 244.4
click at [637, 211] on div "**********" at bounding box center [769, 257] width 271 height 734
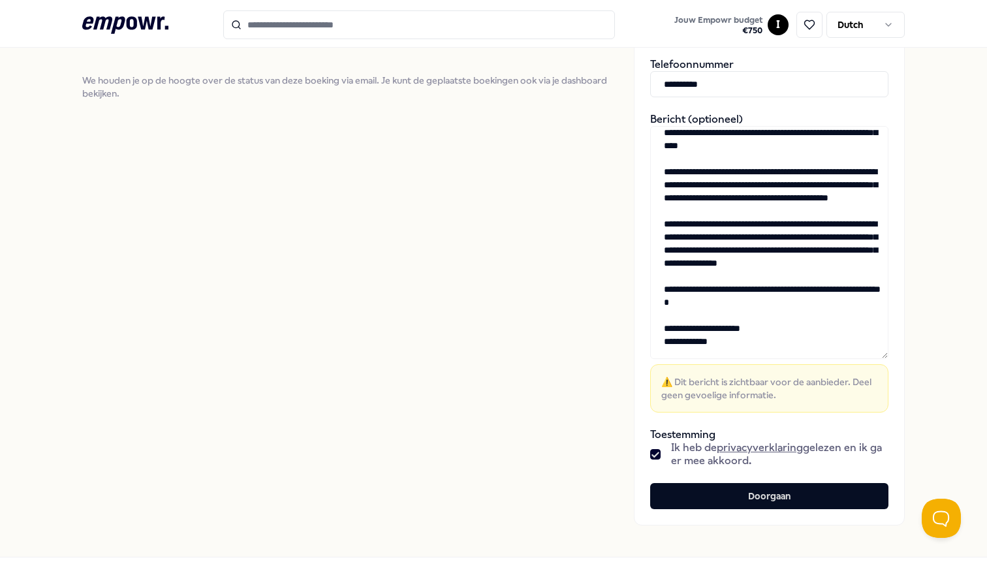
scroll to position [296, 0]
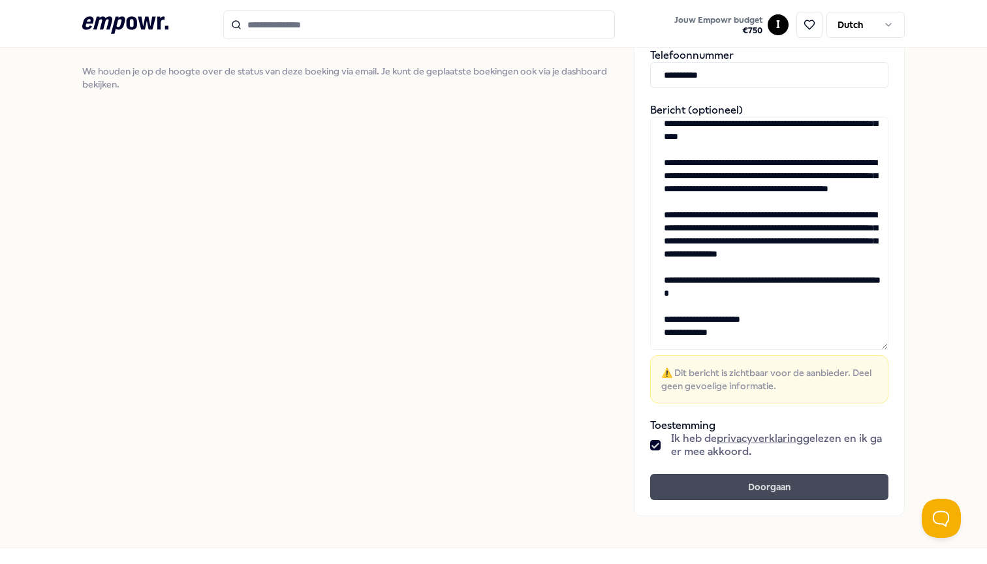
type textarea "**********"
click at [738, 482] on button "Doorgaan" at bounding box center [769, 487] width 238 height 26
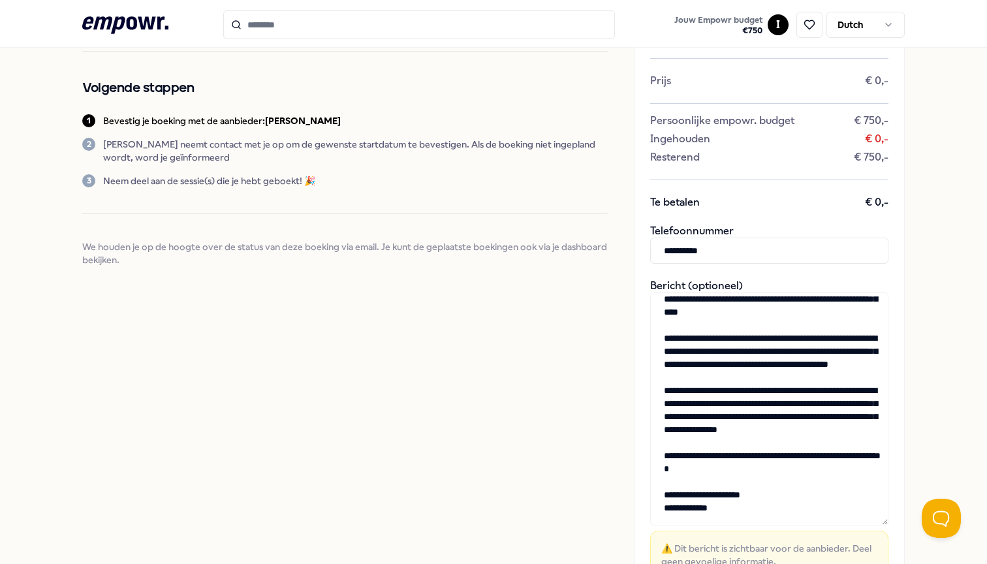
scroll to position [18, 0]
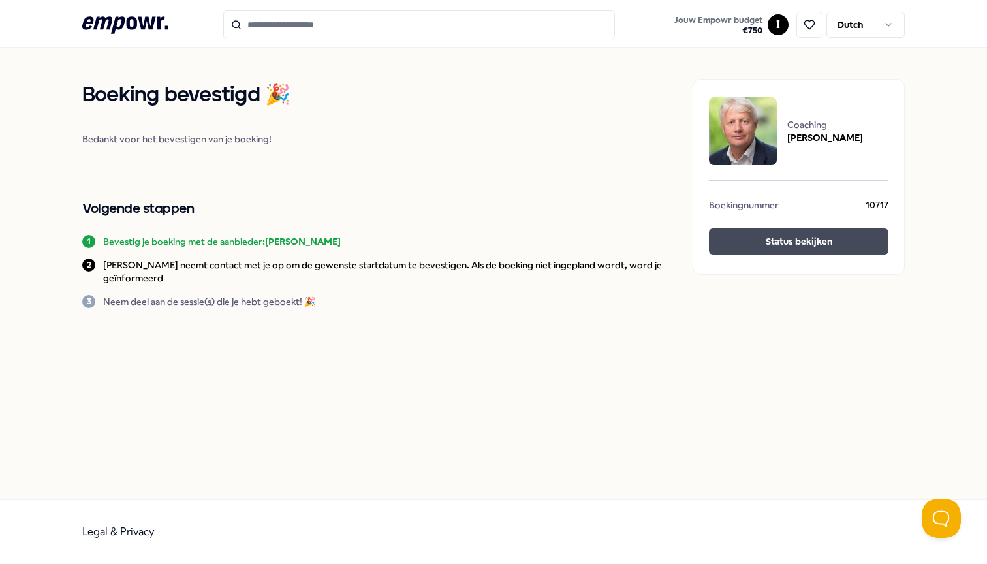
click at [781, 241] on button "Status bekijken" at bounding box center [799, 241] width 180 height 26
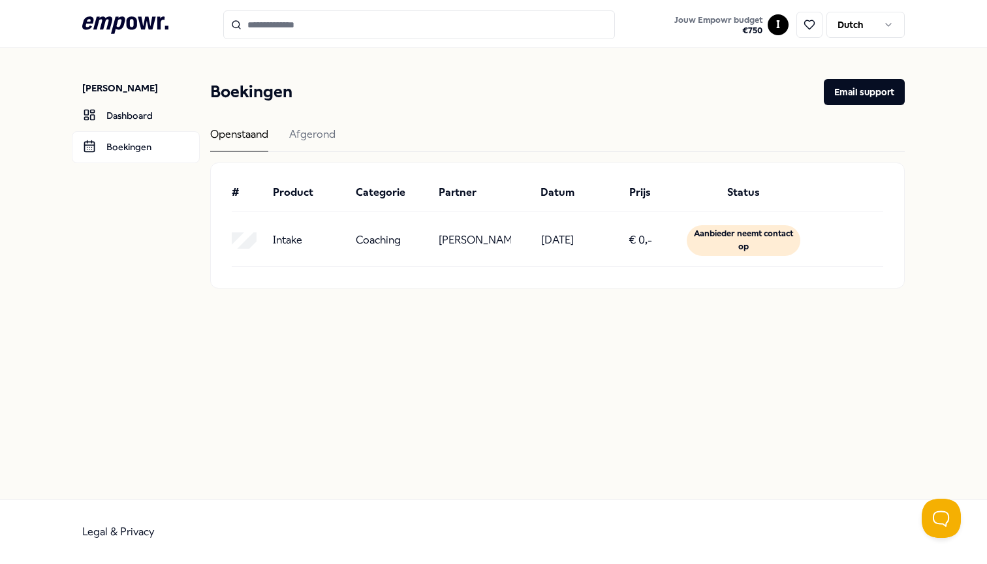
click at [322, 19] on input "Search for products, categories or subcategories" at bounding box center [419, 24] width 392 height 29
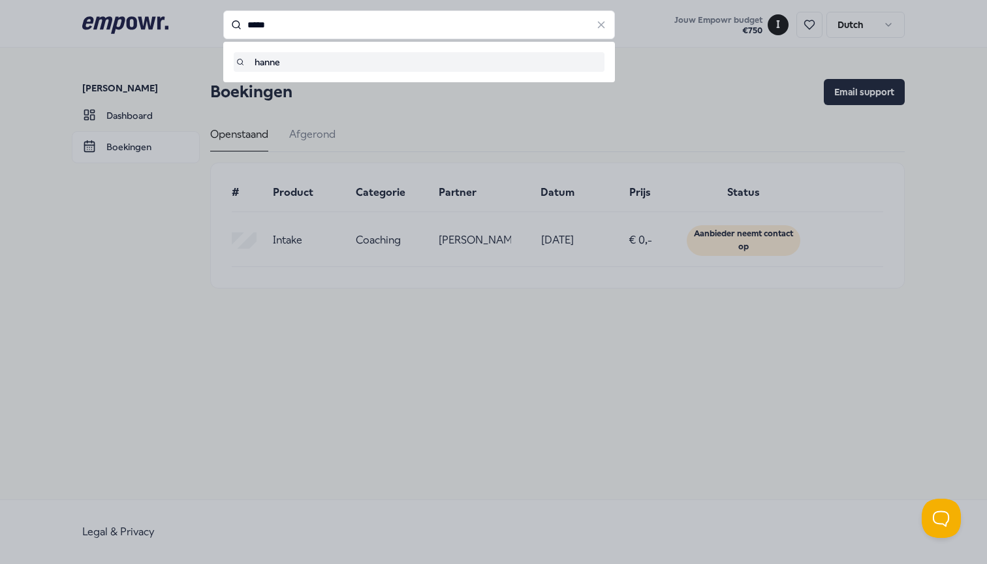
type input "******"
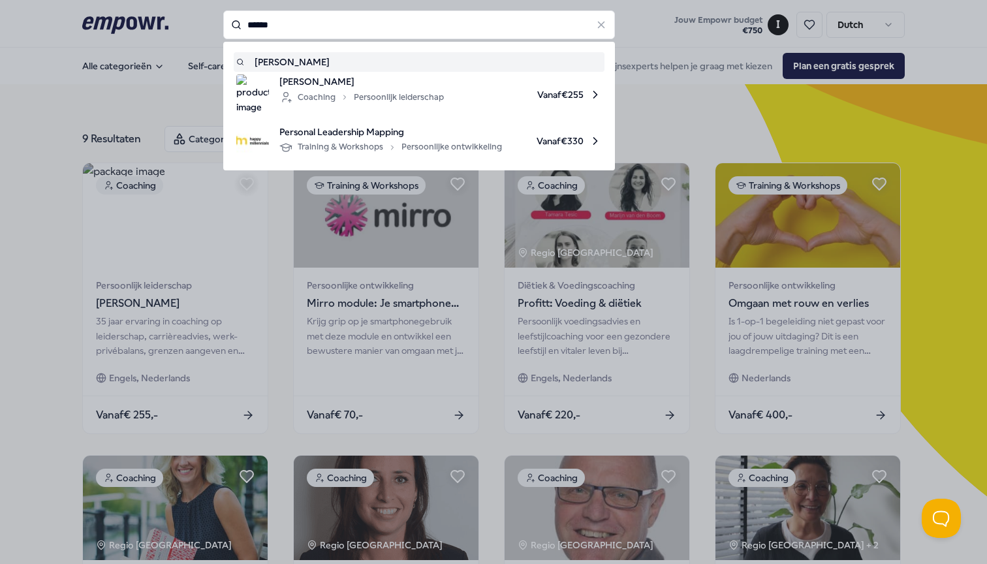
click at [281, 28] on input "******" at bounding box center [419, 24] width 392 height 29
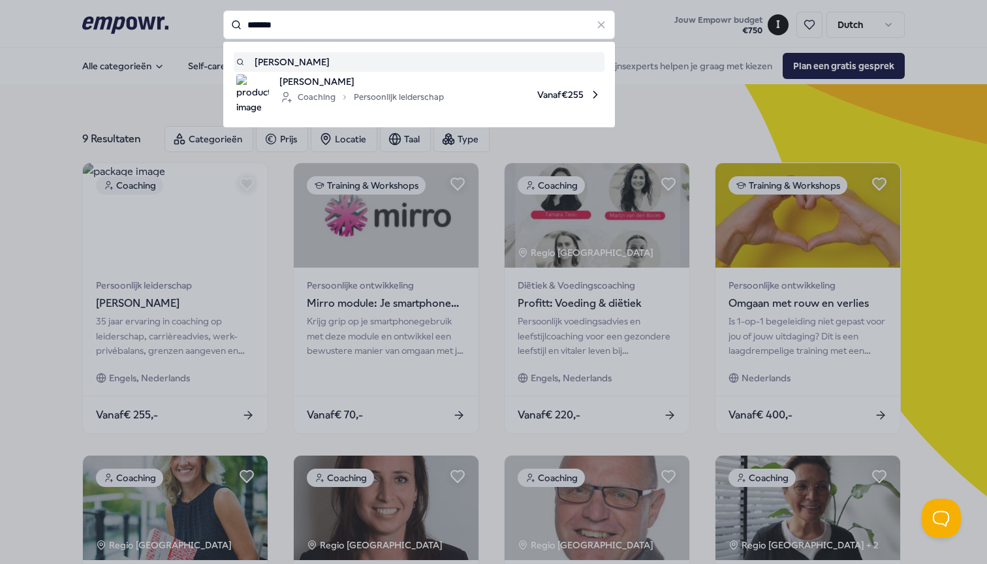
type input "*******"
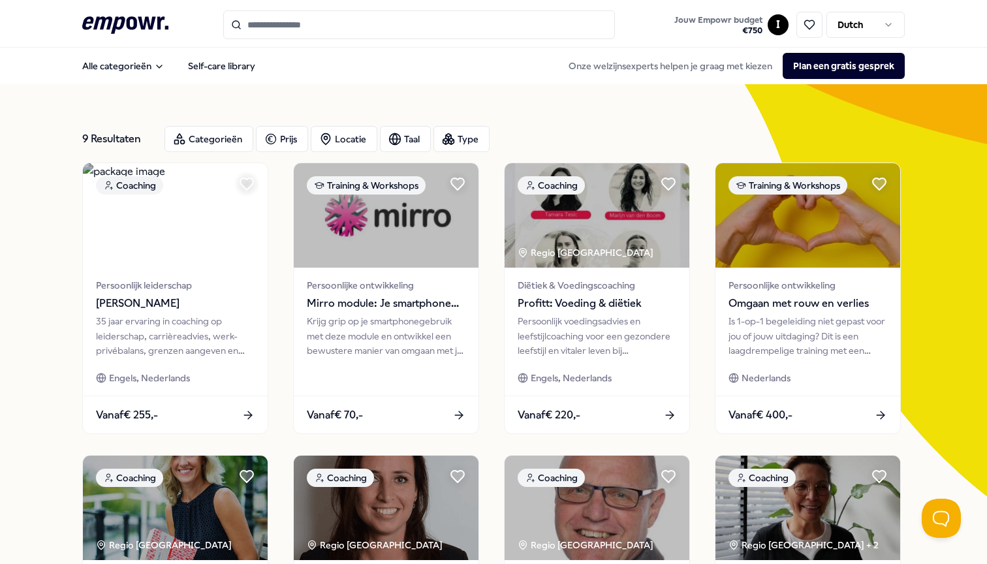
type input "*******"
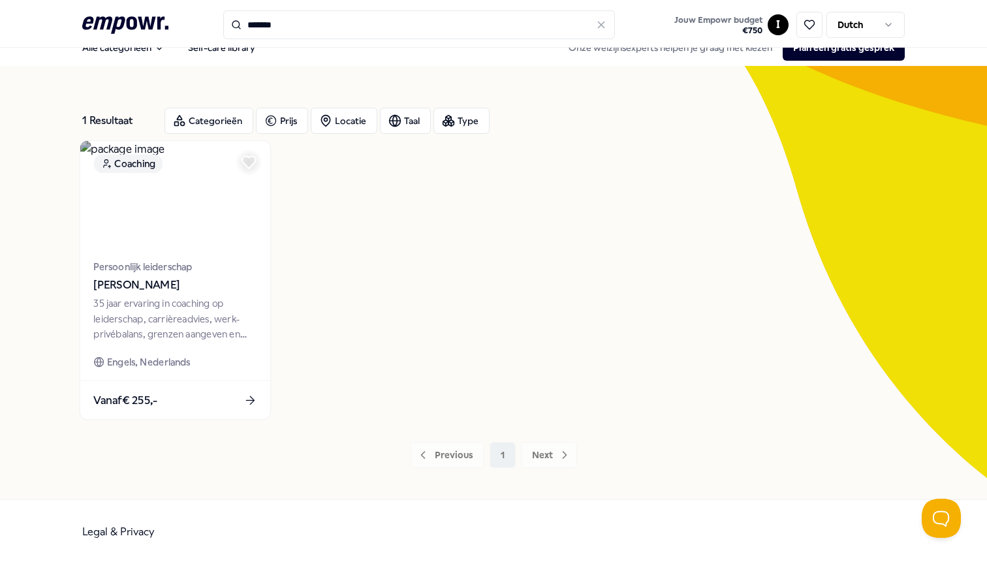
scroll to position [63, 0]
click at [155, 294] on span "[PERSON_NAME]" at bounding box center [174, 285] width 163 height 17
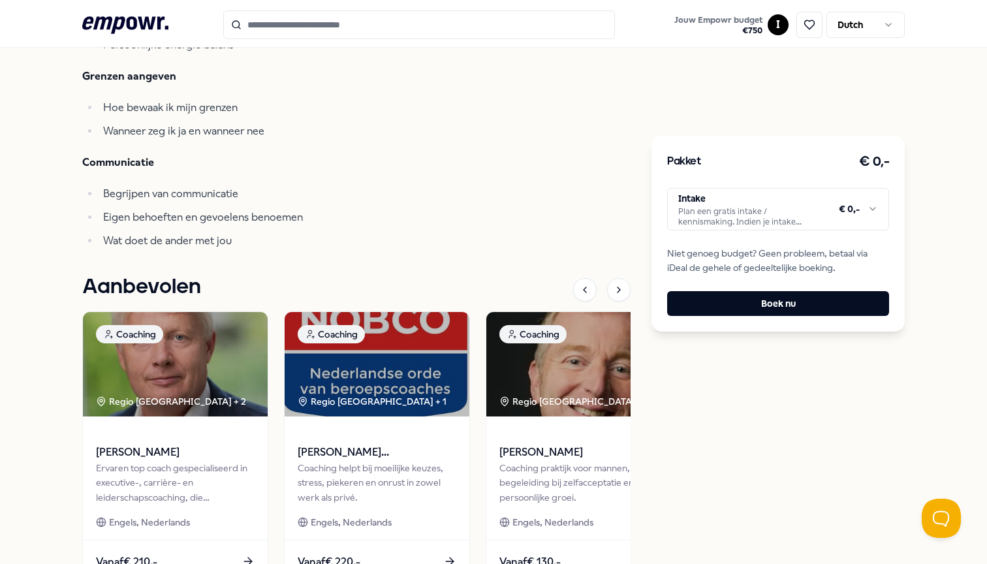
scroll to position [846, 0]
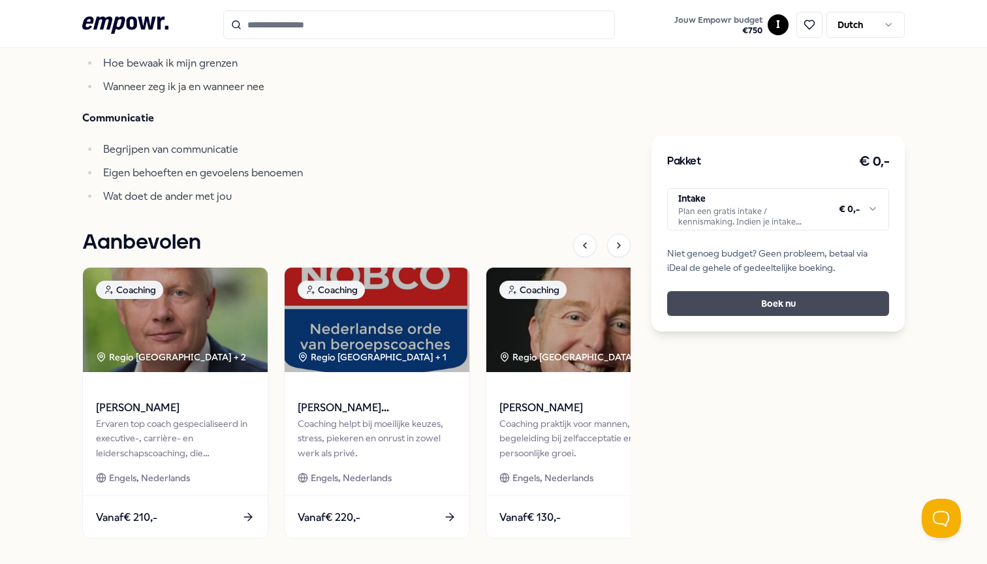
click at [775, 291] on button "Boek nu" at bounding box center [778, 303] width 222 height 25
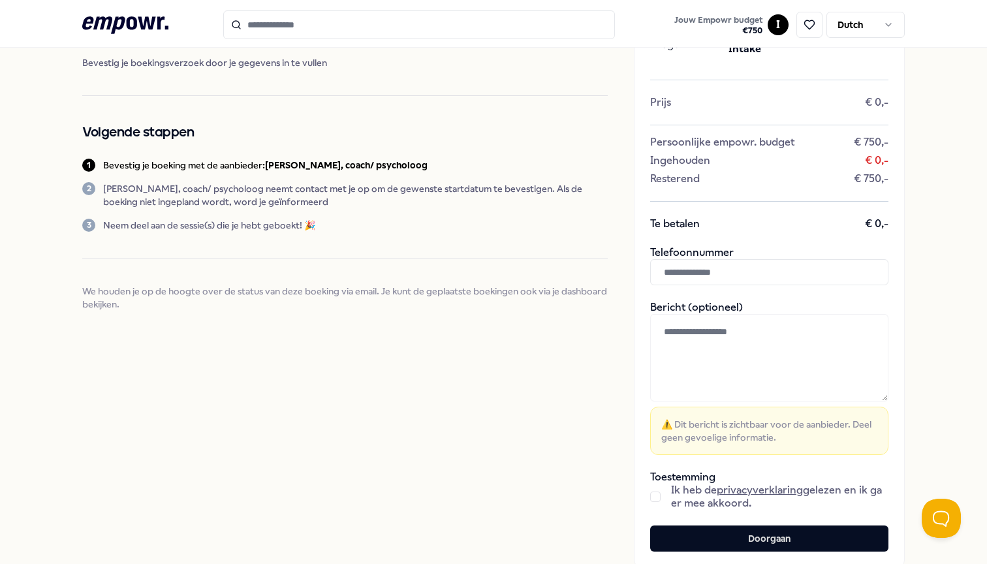
scroll to position [99, 0]
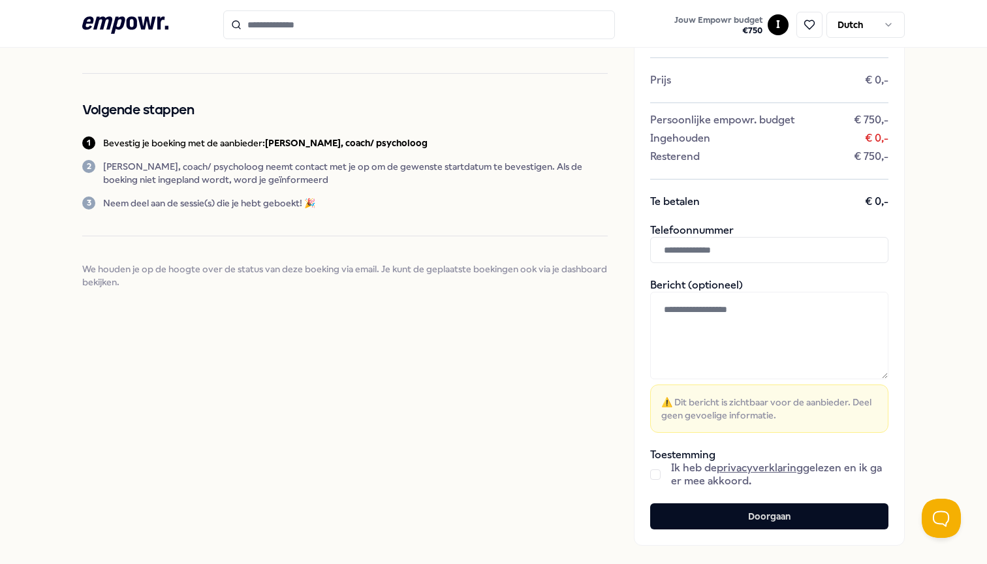
click at [717, 263] on input "text" at bounding box center [769, 250] width 238 height 26
type input "**********"
click at [727, 345] on textarea at bounding box center [769, 335] width 238 height 87
paste textarea "**********"
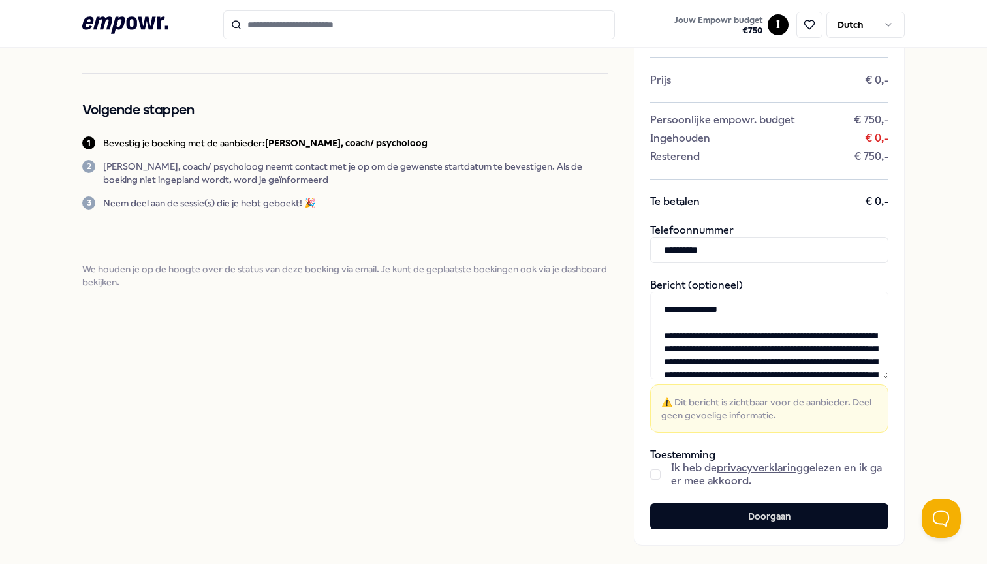
scroll to position [72, 0]
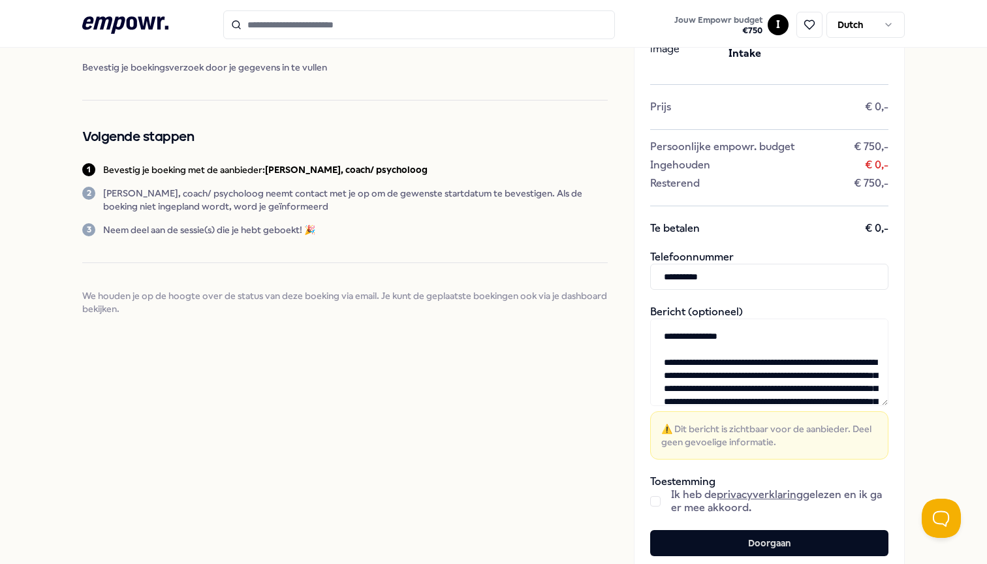
drag, startPoint x: 735, startPoint y: 358, endPoint x: 696, endPoint y: 359, distance: 39.2
click at [696, 359] on textarea at bounding box center [769, 362] width 238 height 87
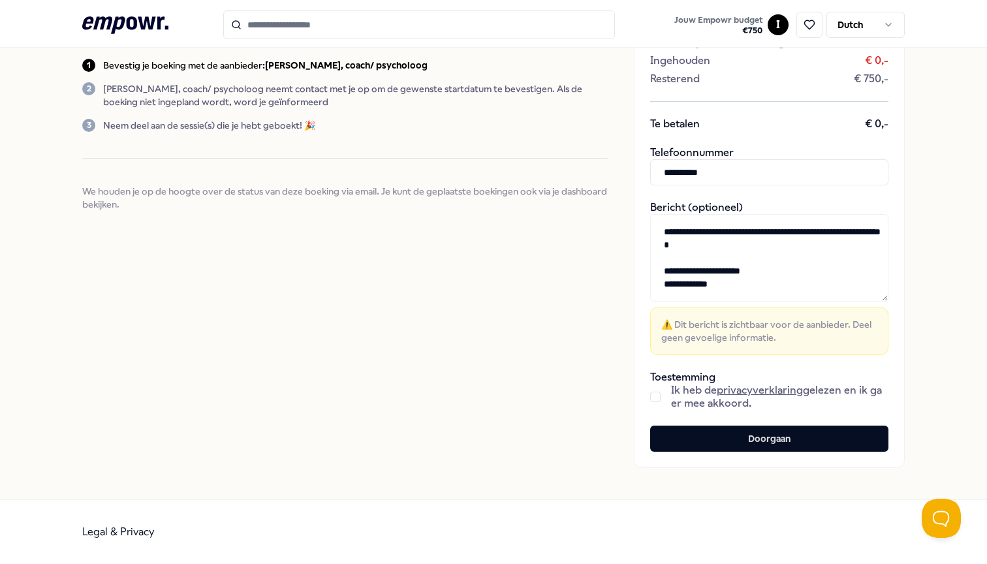
scroll to position [198, 0]
type textarea "**********"
click at [650, 400] on button "button" at bounding box center [655, 397] width 10 height 10
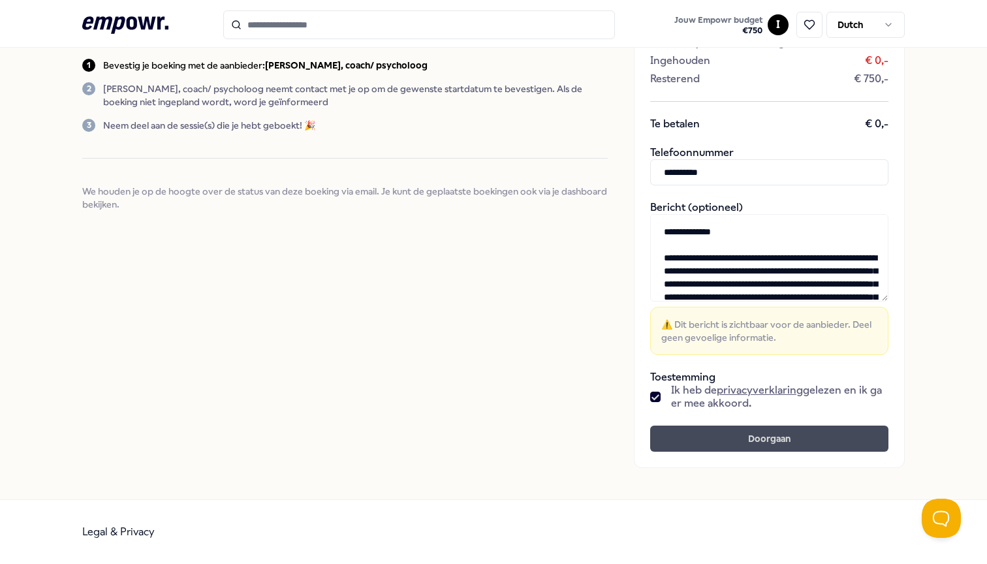
click at [741, 437] on button "Doorgaan" at bounding box center [769, 439] width 238 height 26
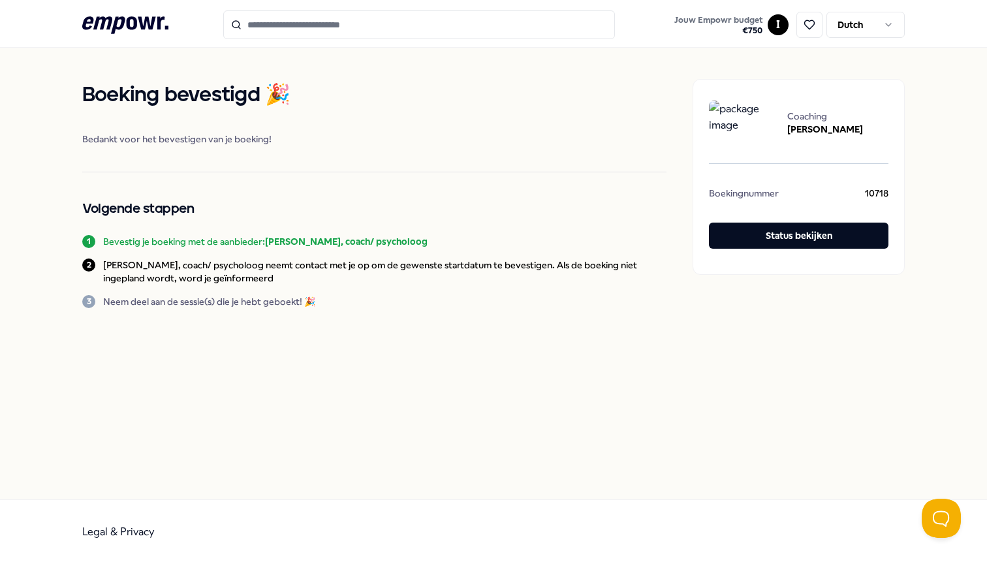
click at [305, 25] on input "Search for products, categories or subcategories" at bounding box center [419, 24] width 392 height 29
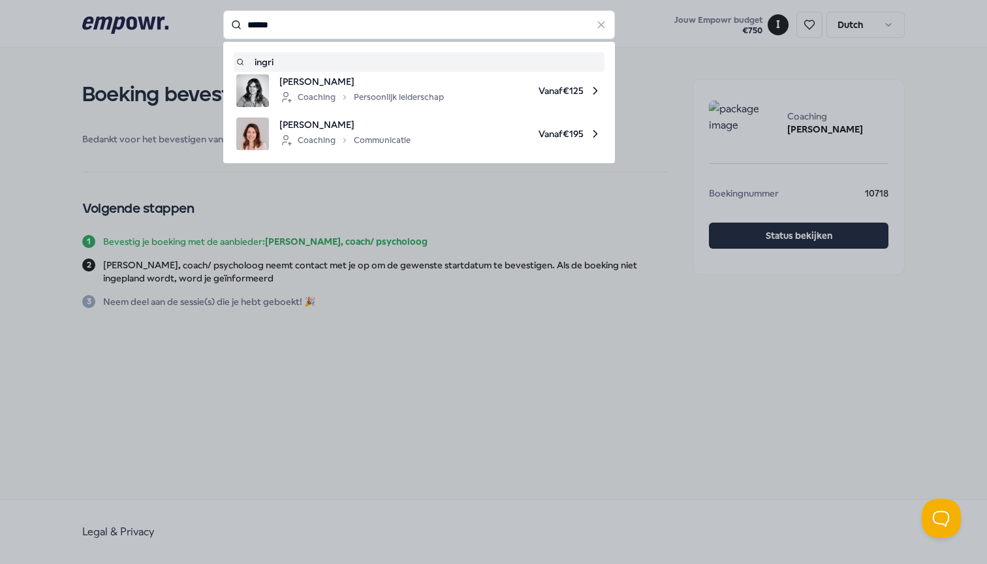
type input "******"
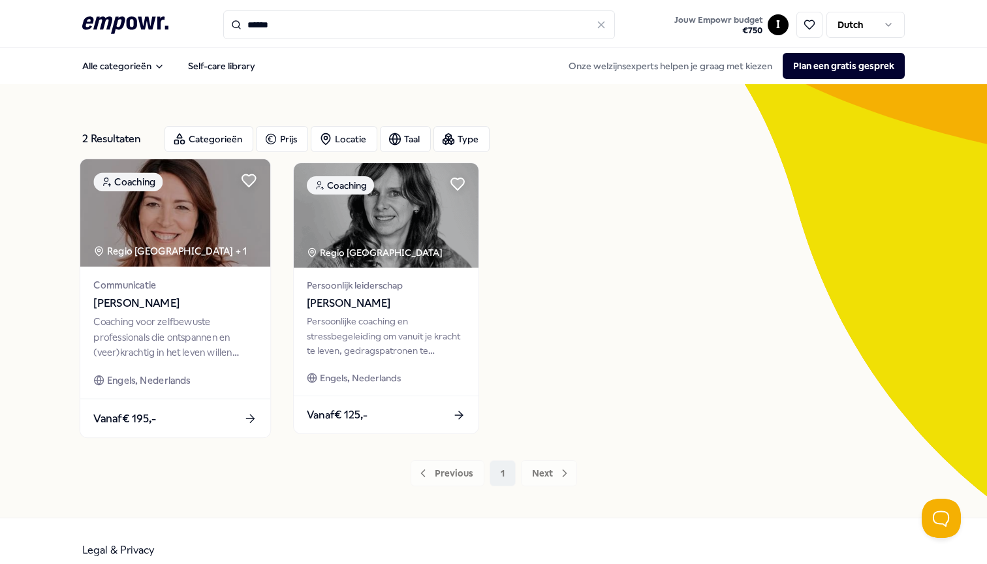
click at [173, 220] on img at bounding box center [175, 213] width 190 height 108
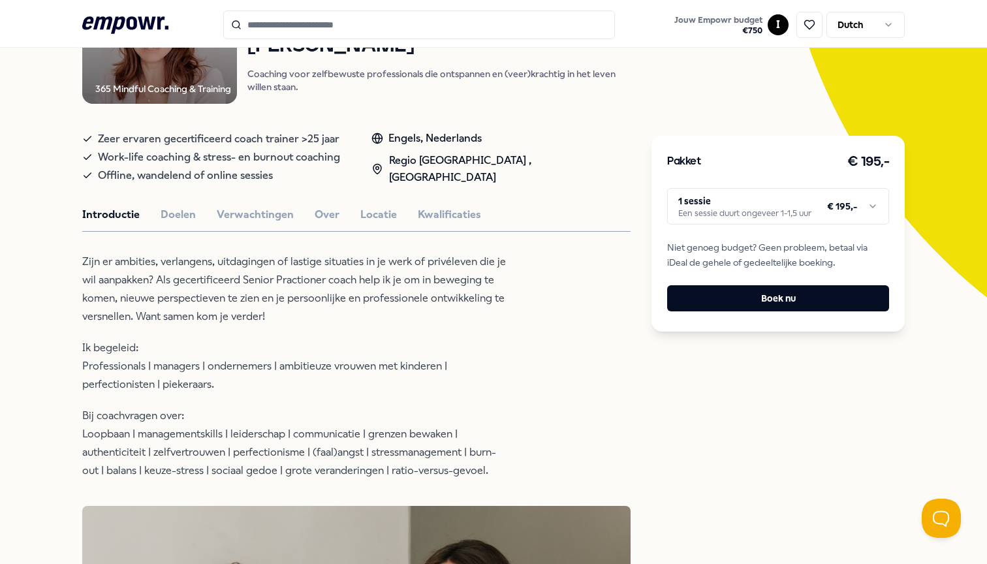
scroll to position [116, 0]
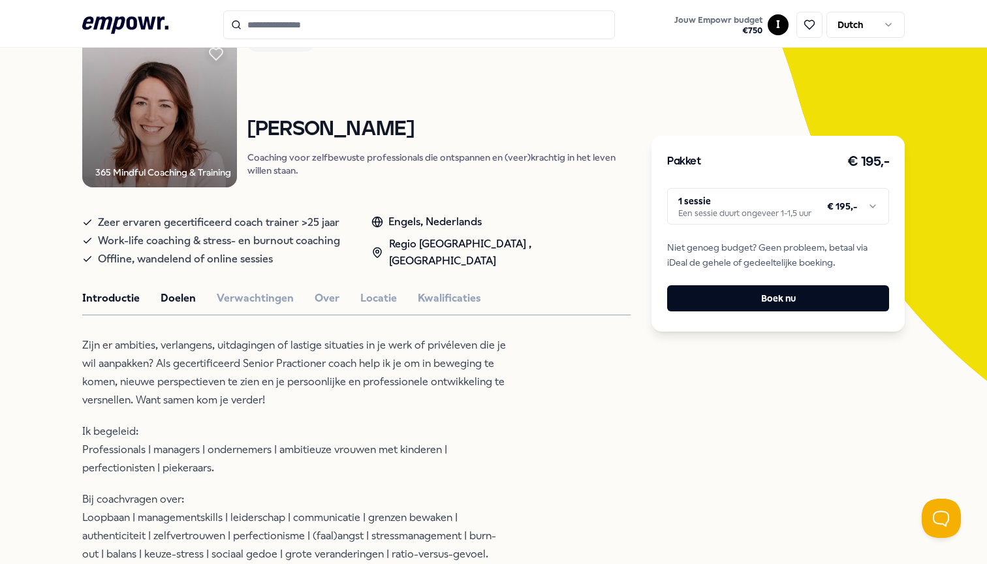
click at [170, 300] on button "Doelen" at bounding box center [178, 298] width 35 height 17
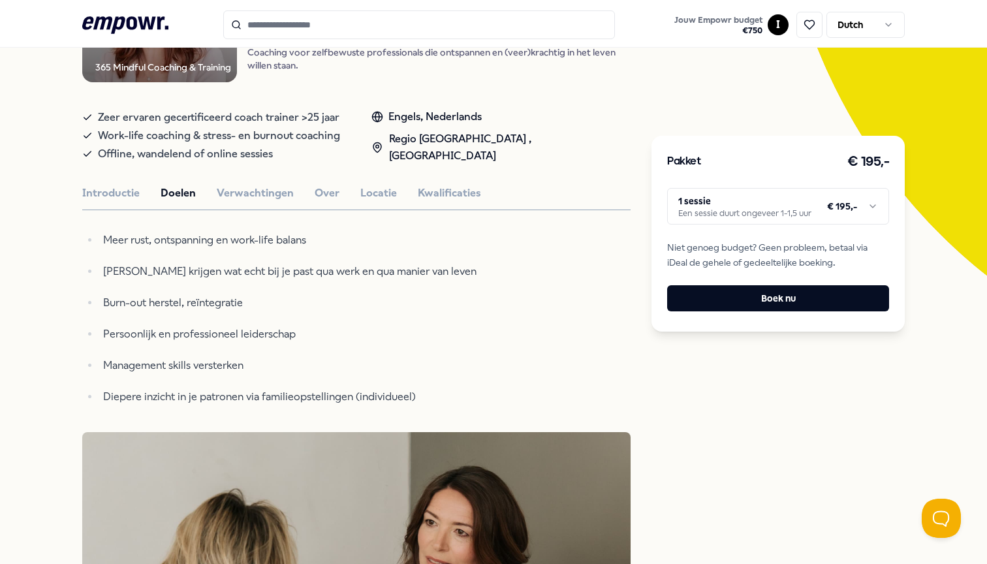
scroll to position [241, 0]
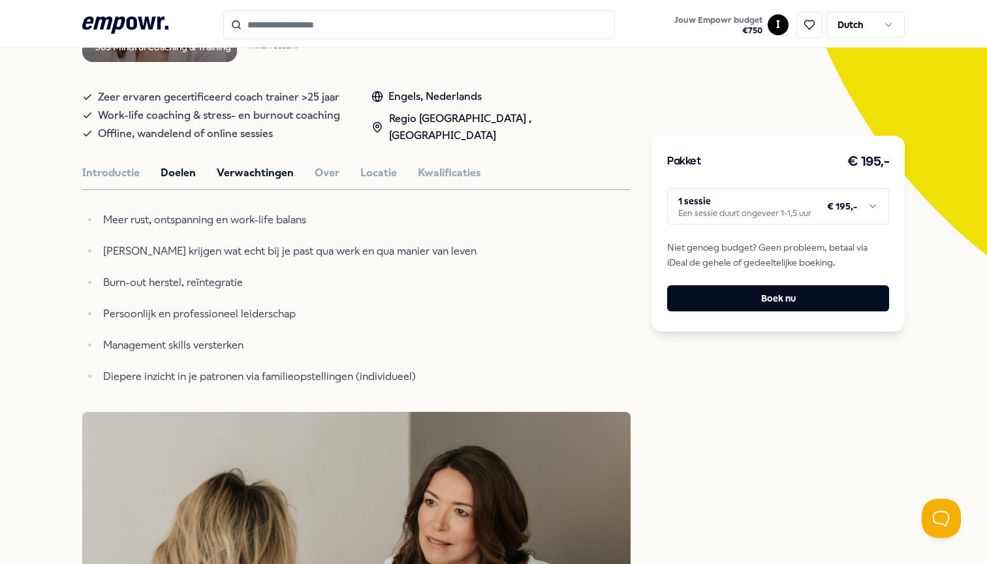
click at [258, 165] on button "Verwachtingen" at bounding box center [255, 173] width 77 height 17
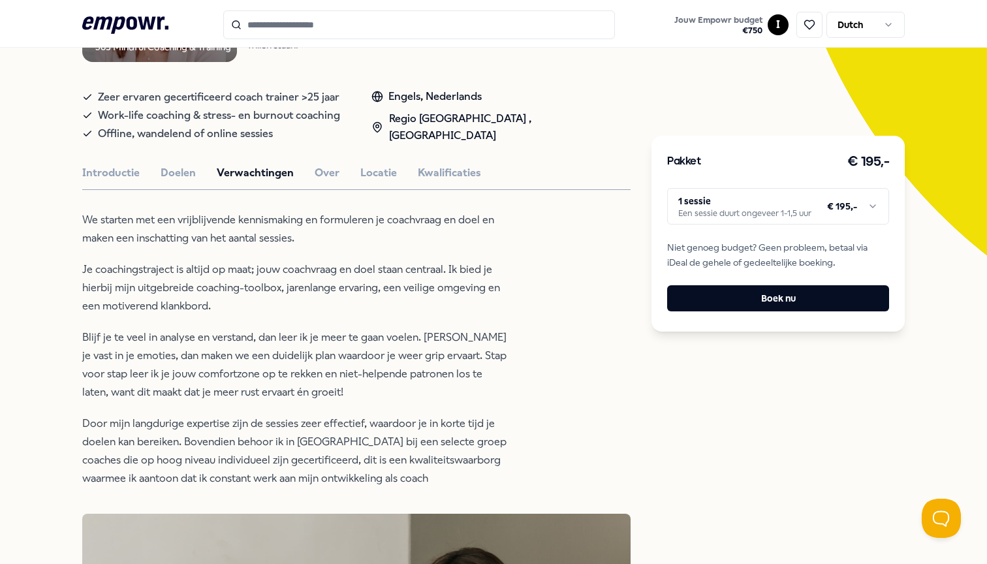
click at [200, 174] on div "Introductie Doelen Verwachtingen Over Locatie Kwalificaties" at bounding box center [356, 173] width 548 height 17
click at [190, 172] on button "Doelen" at bounding box center [178, 173] width 35 height 17
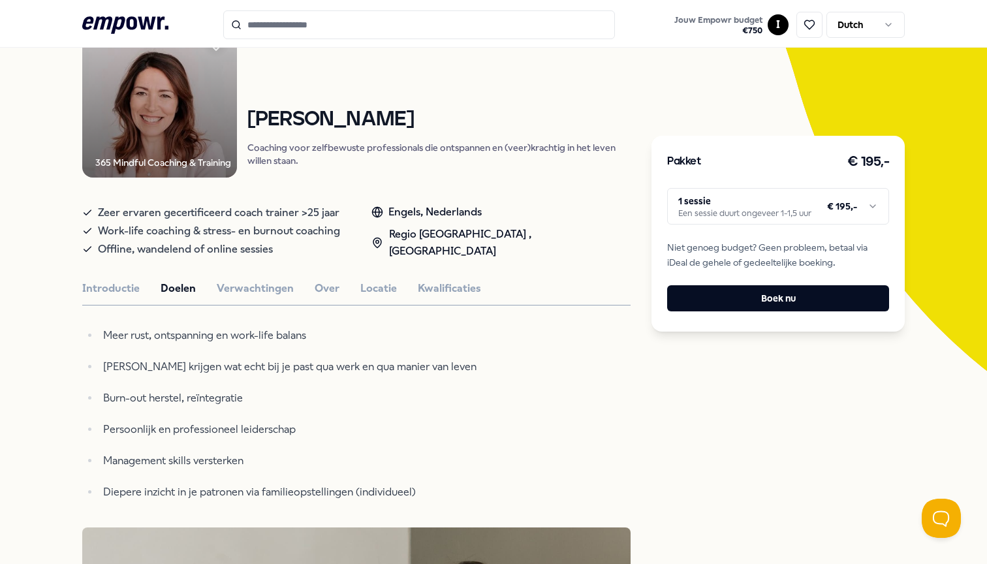
scroll to position [0, 0]
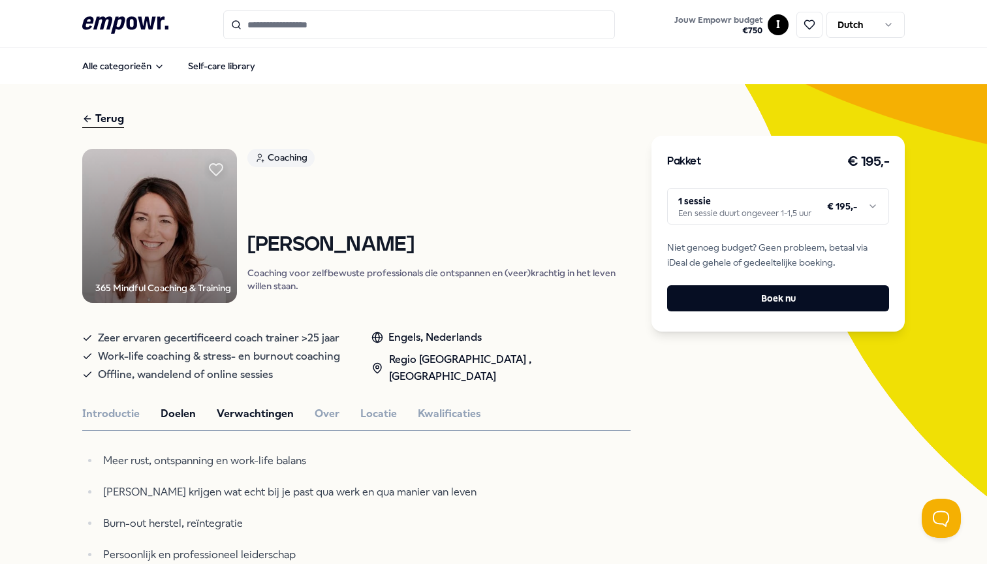
click at [263, 405] on button "Verwachtingen" at bounding box center [255, 413] width 77 height 17
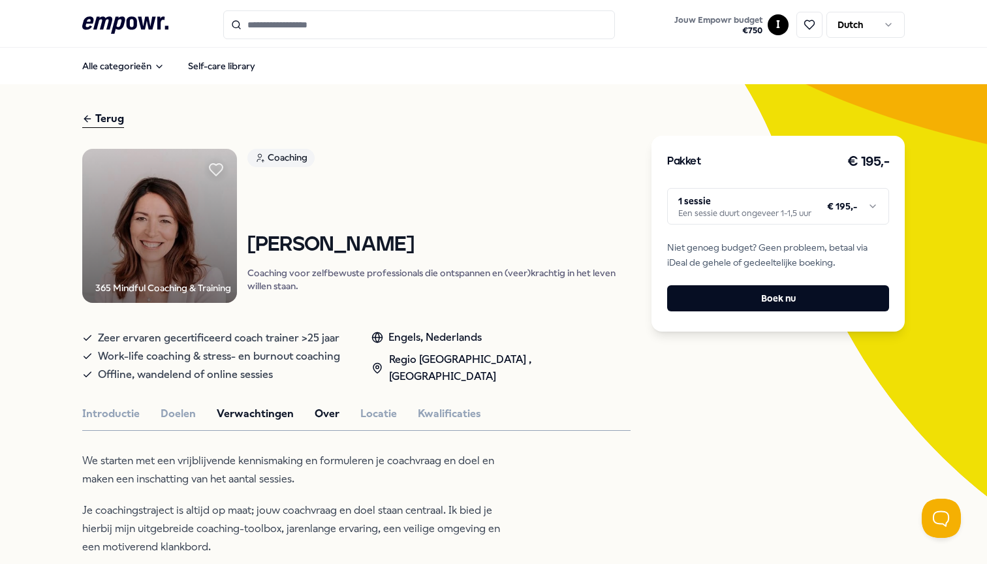
click at [321, 407] on button "Over" at bounding box center [327, 413] width 25 height 17
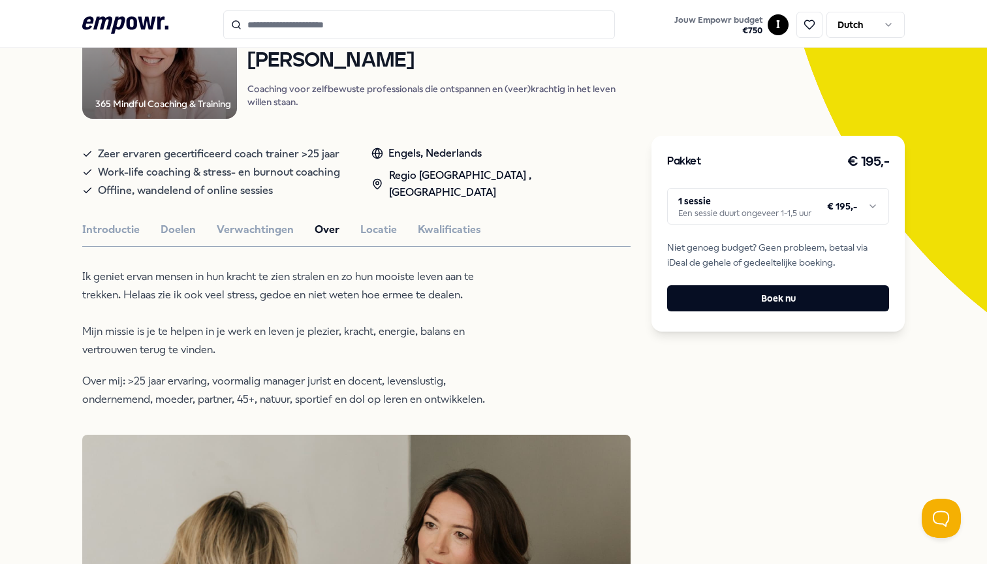
scroll to position [131, 0]
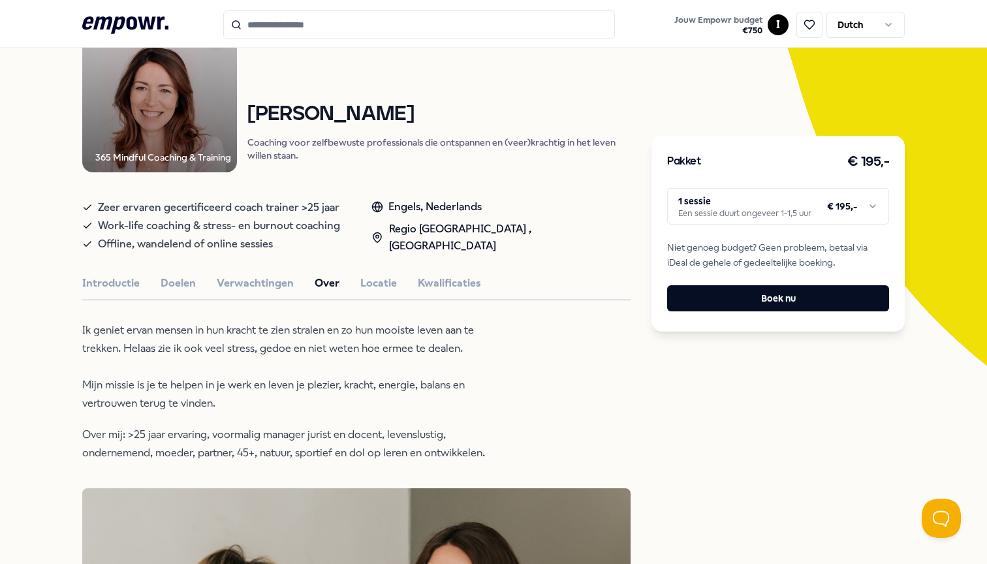
click at [384, 280] on button "Locatie" at bounding box center [378, 283] width 37 height 17
